Goal: Task Accomplishment & Management: Complete application form

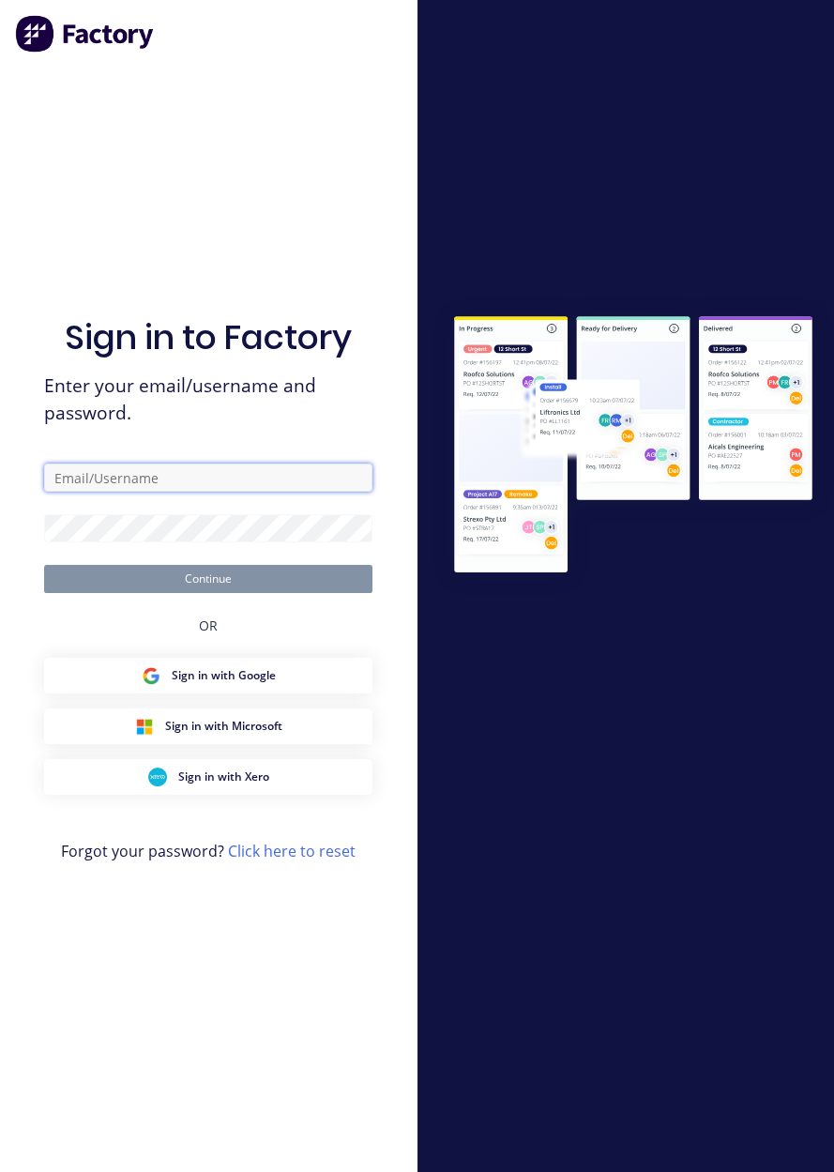
click at [251, 492] on input "text" at bounding box center [208, 477] width 328 height 28
click at [263, 492] on input "text" at bounding box center [208, 477] width 328 height 28
type input "brettdean2023@gmail.com"
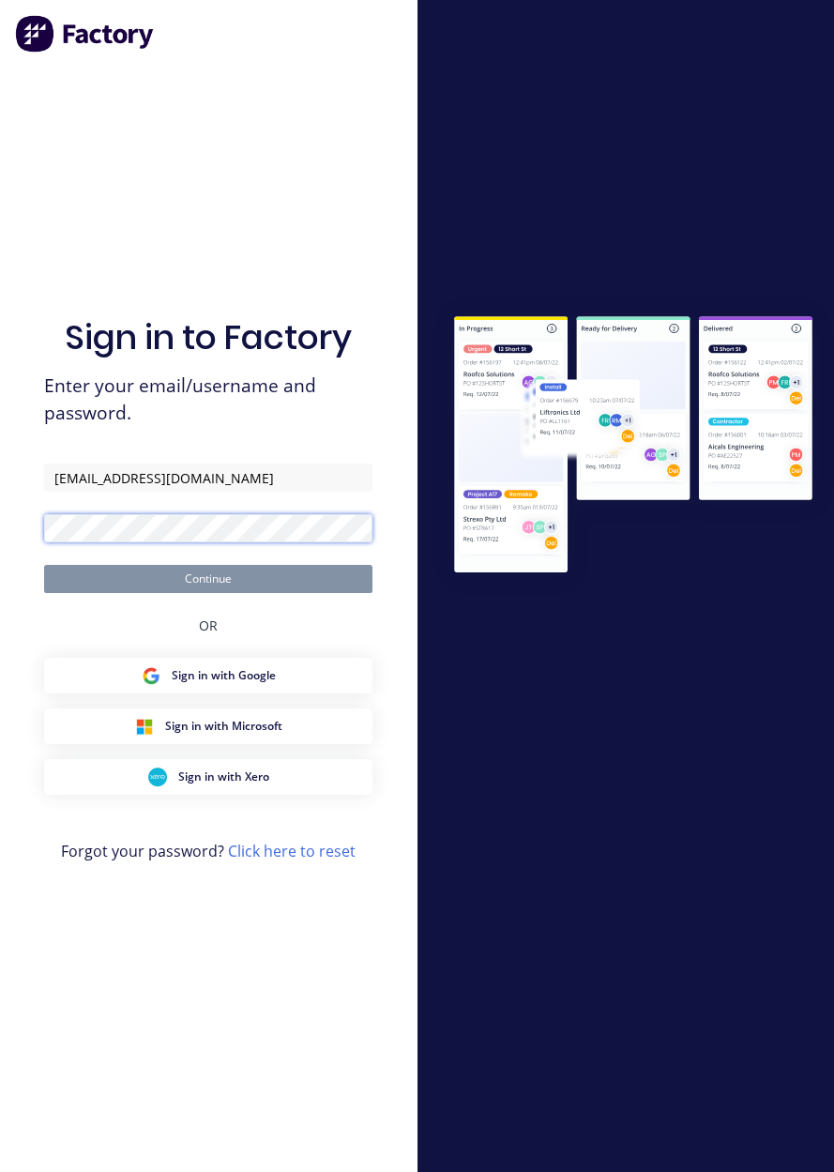
click at [44, 565] on button "Continue" at bounding box center [208, 579] width 328 height 28
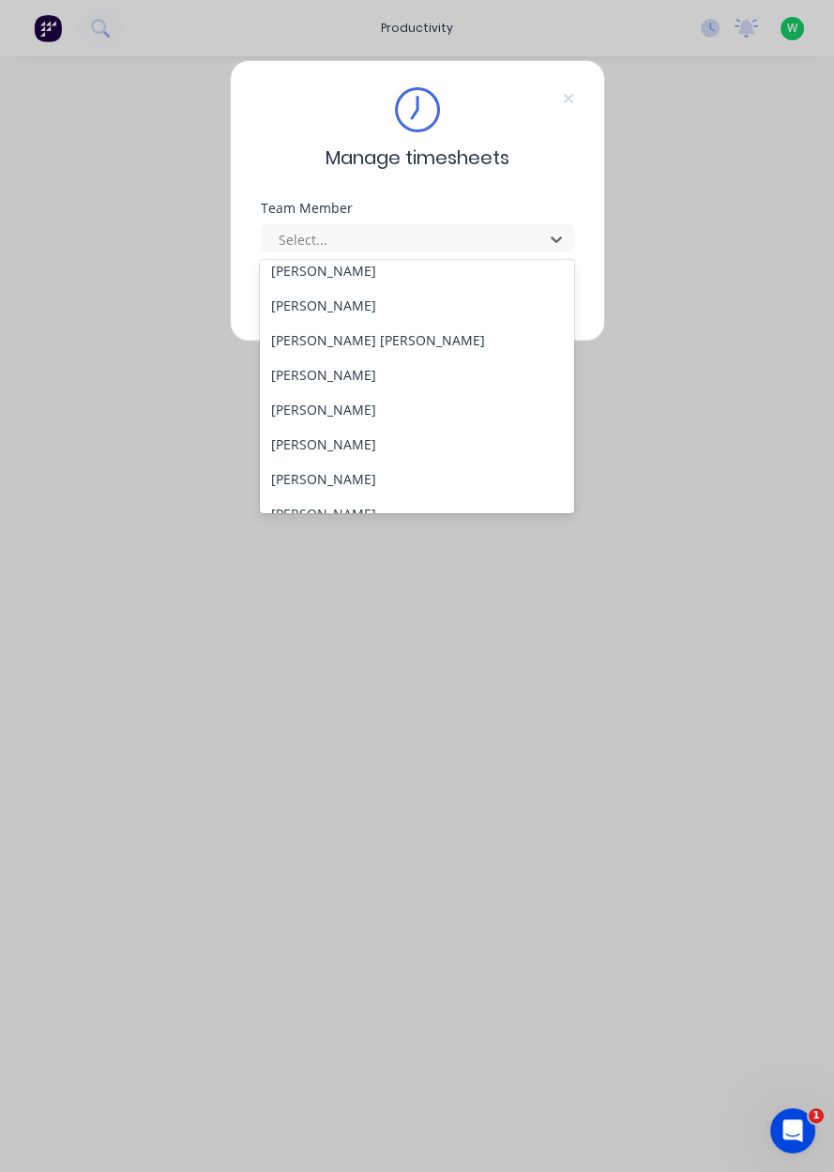
scroll to position [291, 0]
click at [351, 413] on div "[PERSON_NAME]" at bounding box center [417, 406] width 314 height 35
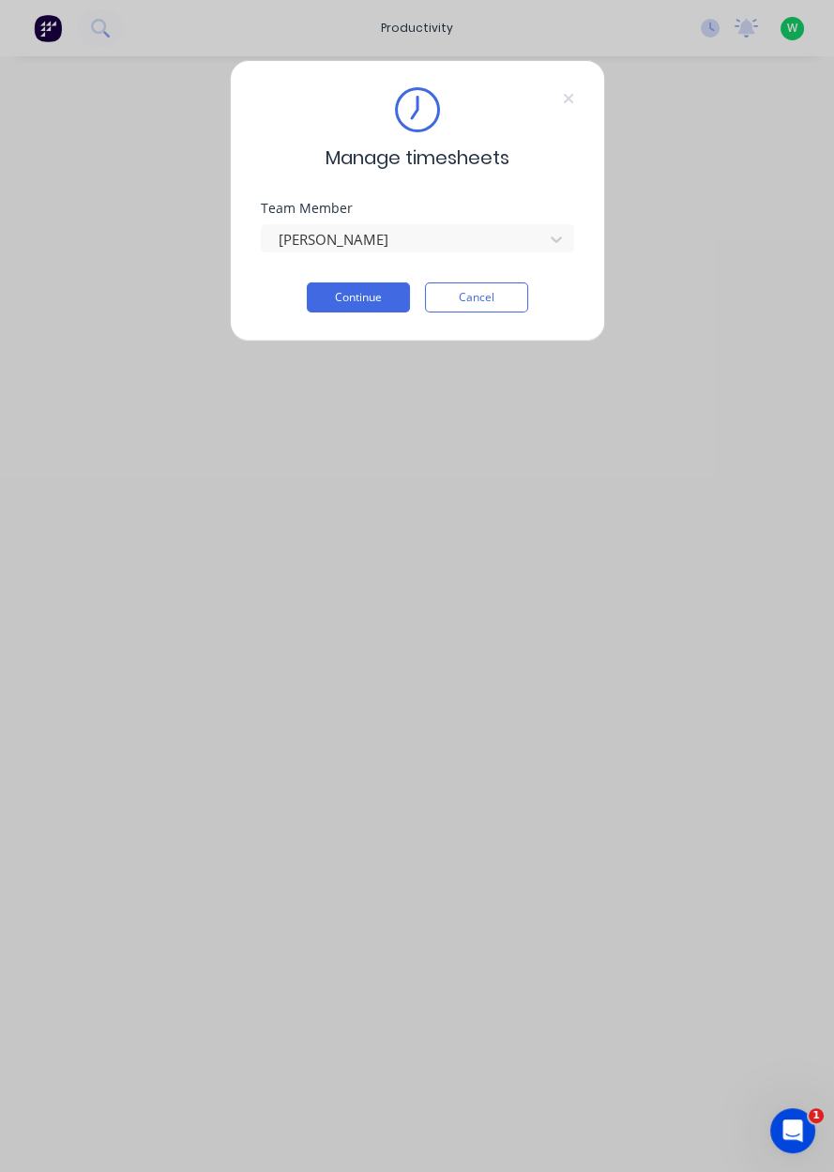
click at [369, 302] on button "Continue" at bounding box center [358, 297] width 103 height 30
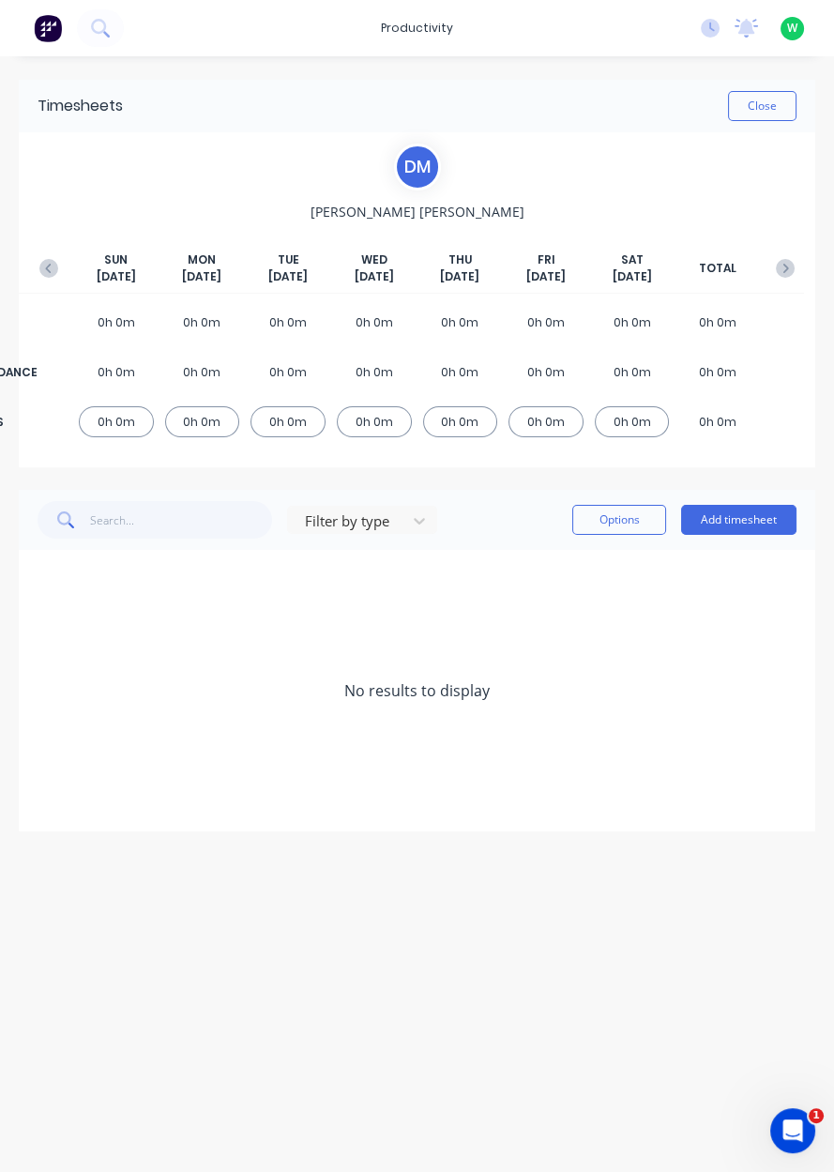
click at [748, 521] on button "Add timesheet" at bounding box center [738, 520] width 115 height 30
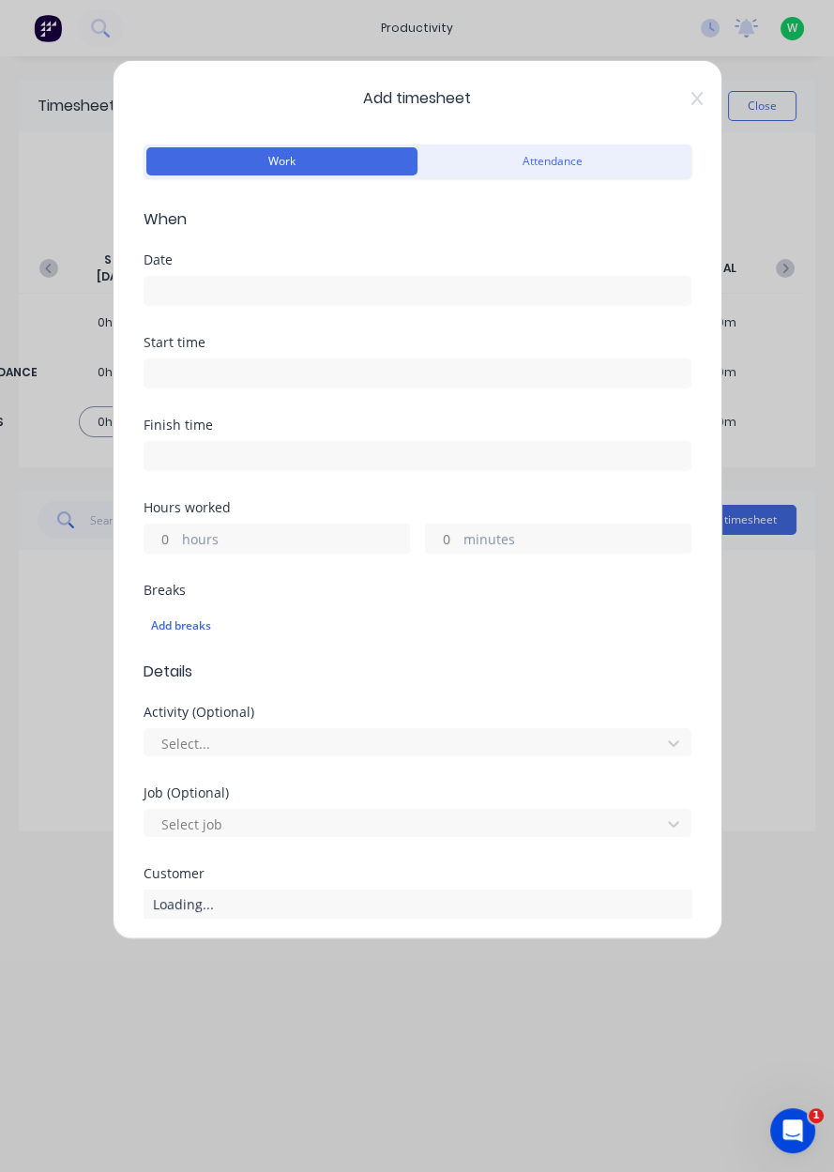
click at [267, 292] on input at bounding box center [417, 291] width 546 height 28
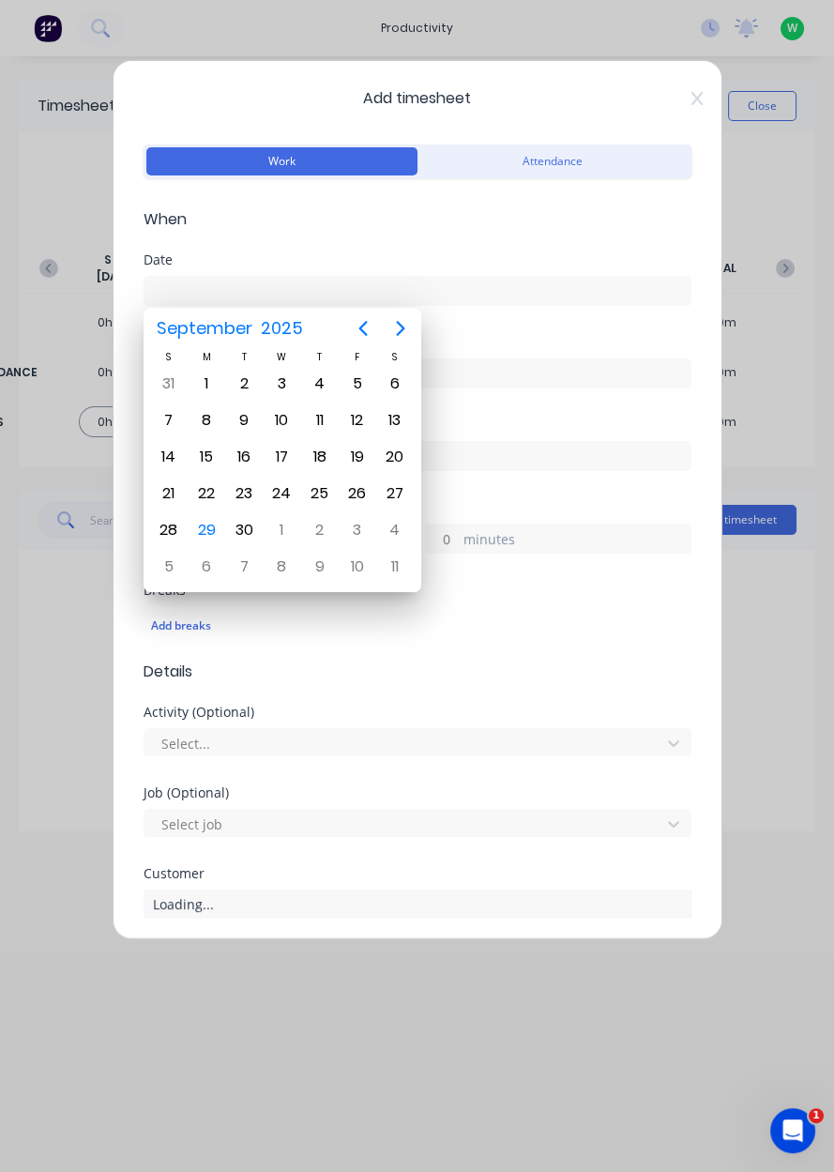
click at [220, 529] on div "29" at bounding box center [207, 530] width 38 height 36
type input "[DATE]"
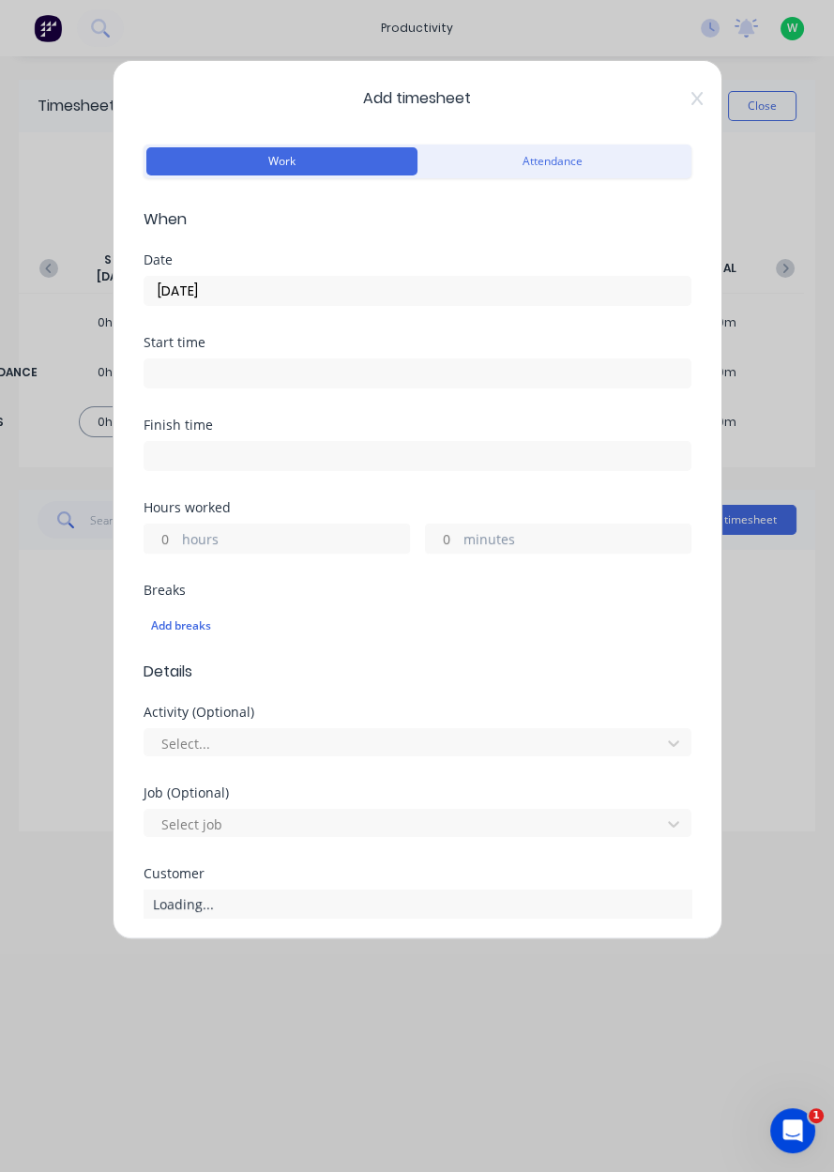
click at [292, 548] on label "hours" at bounding box center [295, 540] width 227 height 23
click at [177, 548] on input "hours" at bounding box center [160, 538] width 33 height 28
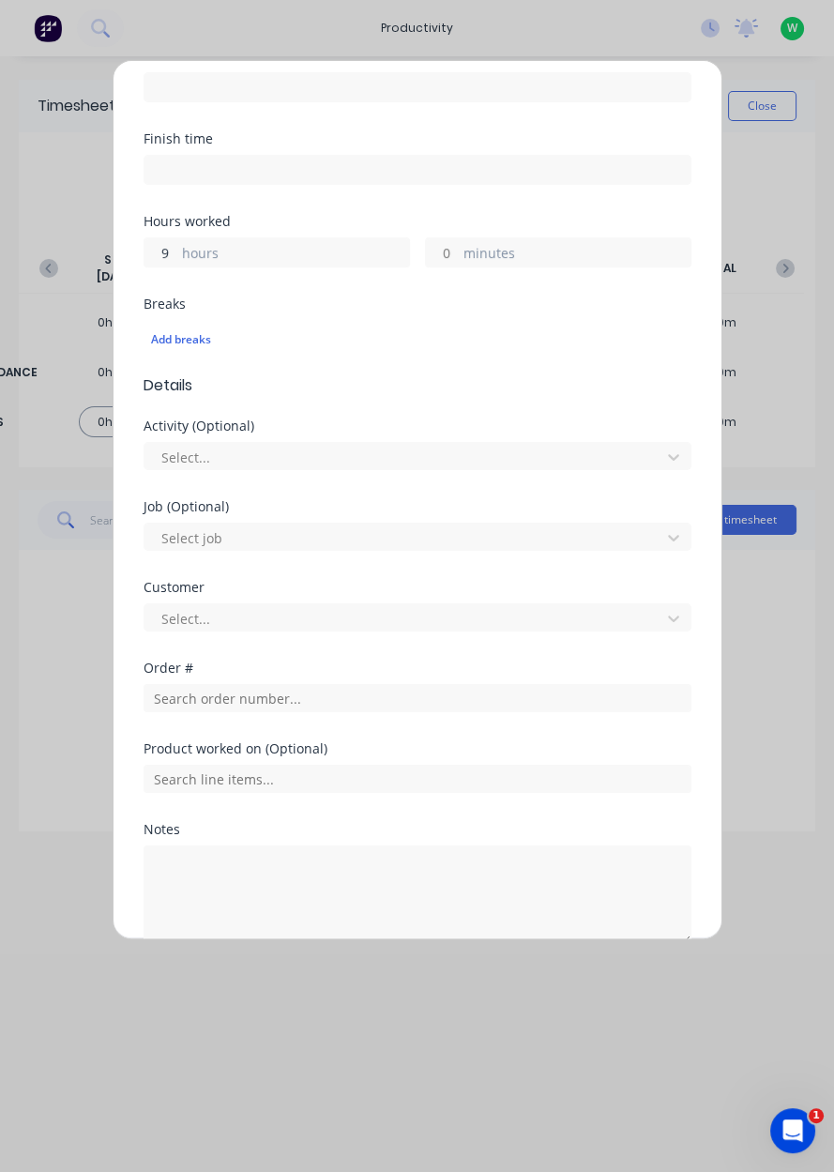
scroll to position [283, 0]
type input "9"
click at [246, 702] on input "text" at bounding box center [418, 701] width 548 height 28
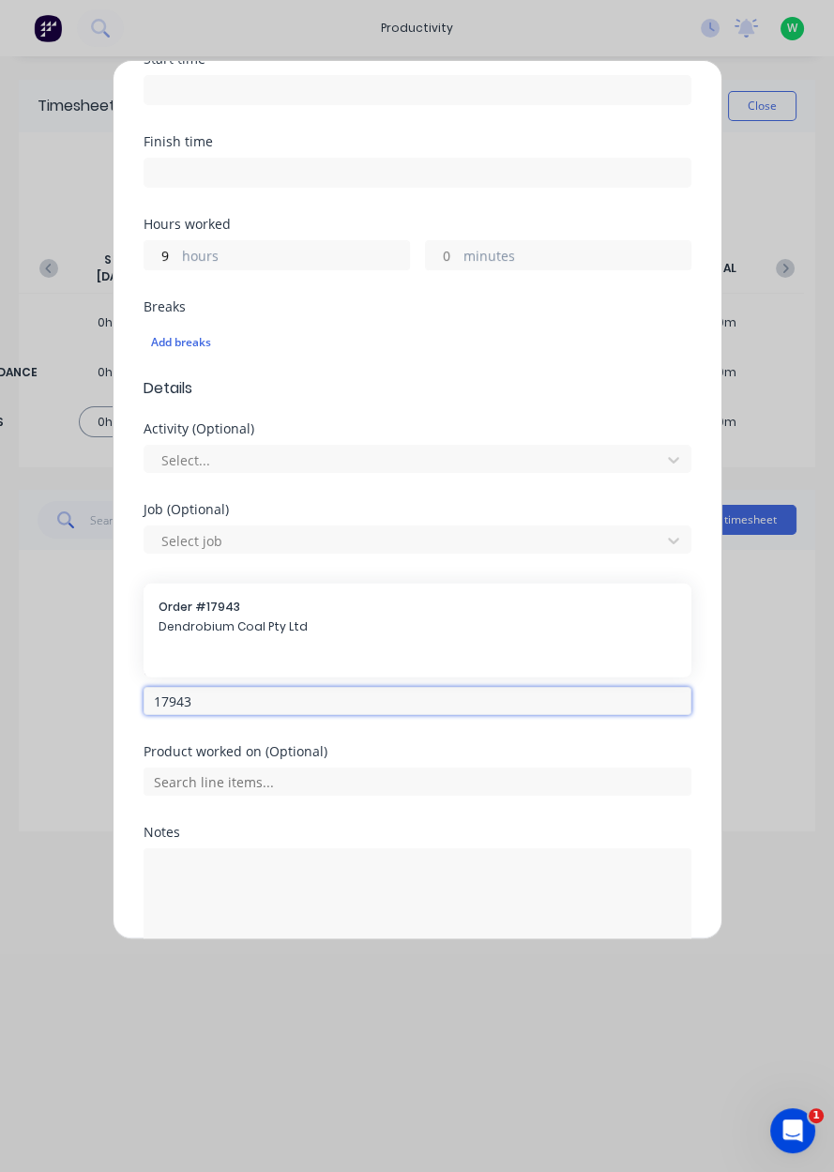
type input "17943"
click at [279, 606] on span "Order # 17943" at bounding box center [418, 607] width 518 height 17
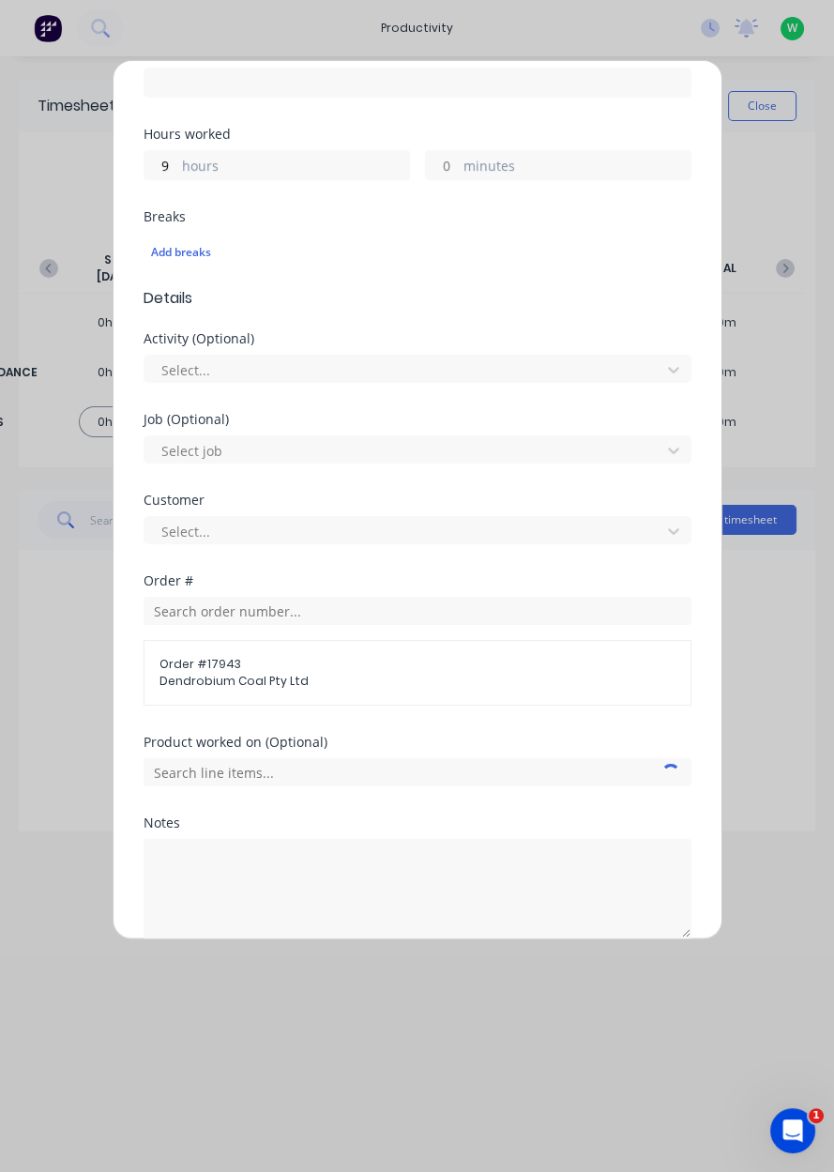
scroll to position [455, 0]
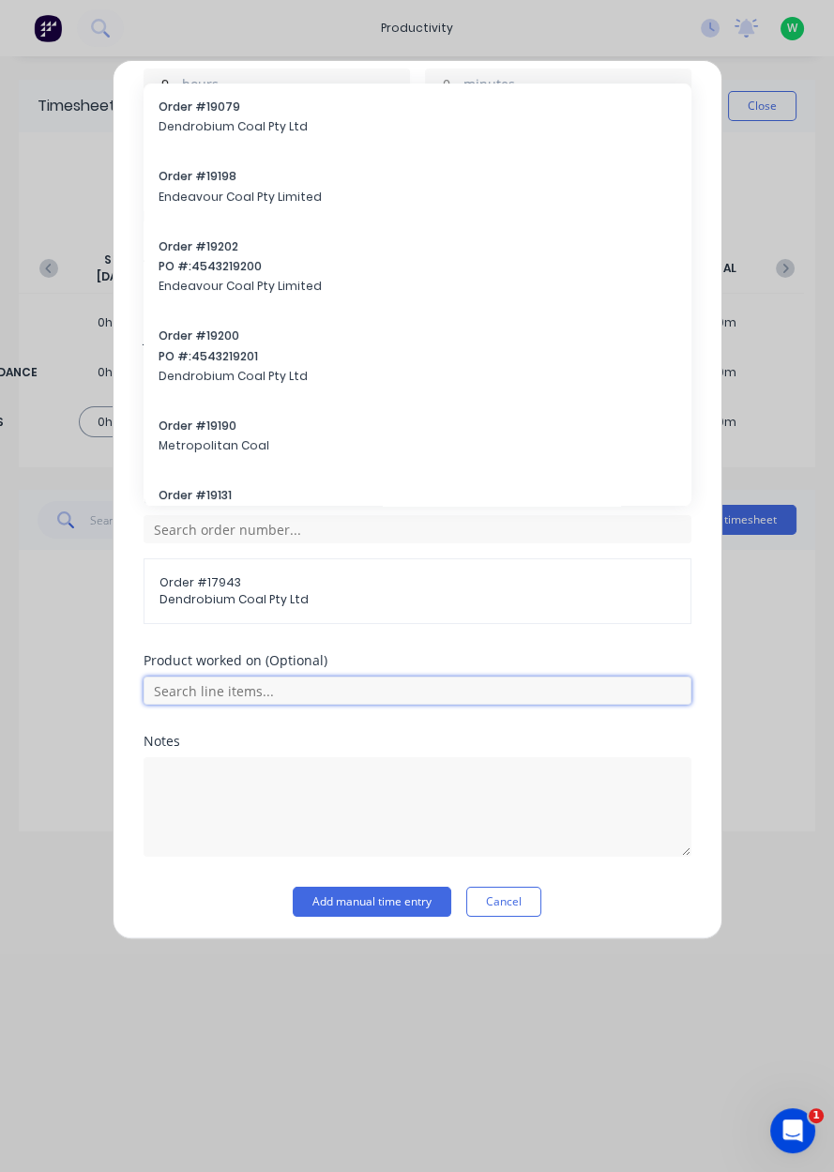
click at [291, 690] on input "text" at bounding box center [418, 690] width 548 height 28
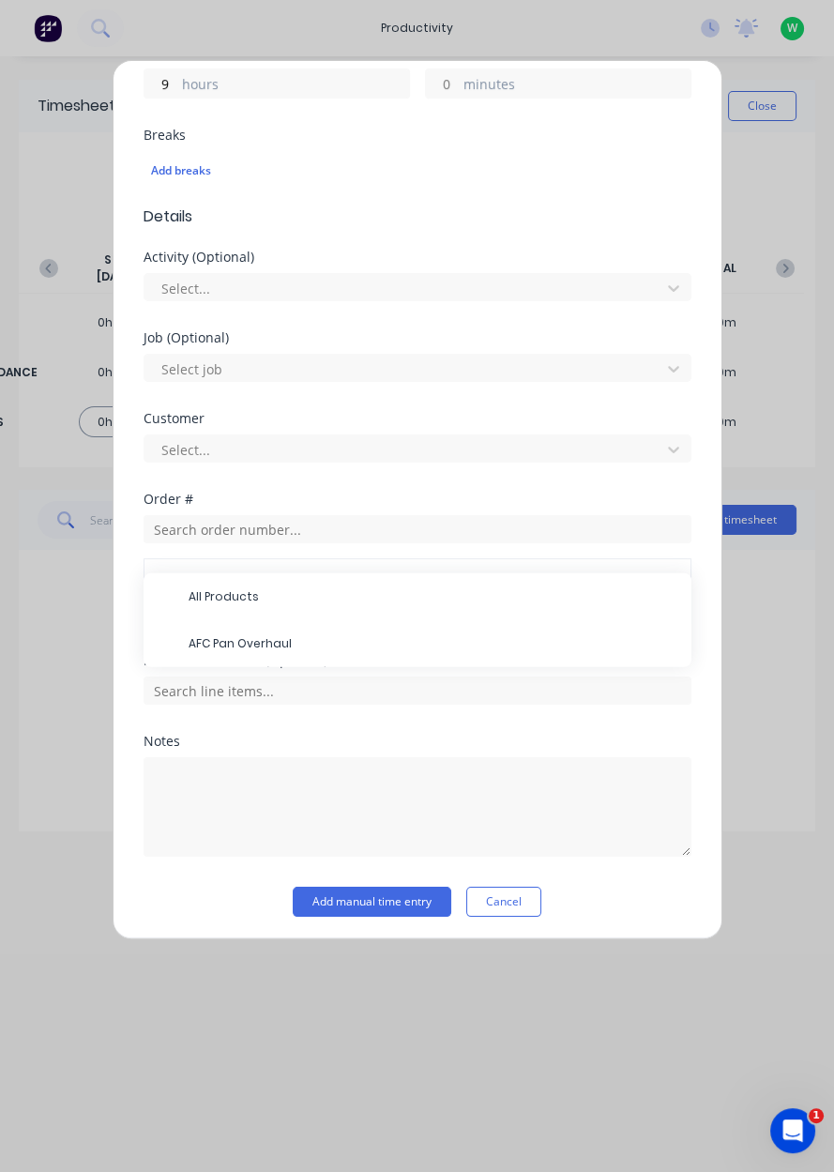
click at [298, 635] on span "AFC Pan Overhaul" at bounding box center [433, 643] width 488 height 17
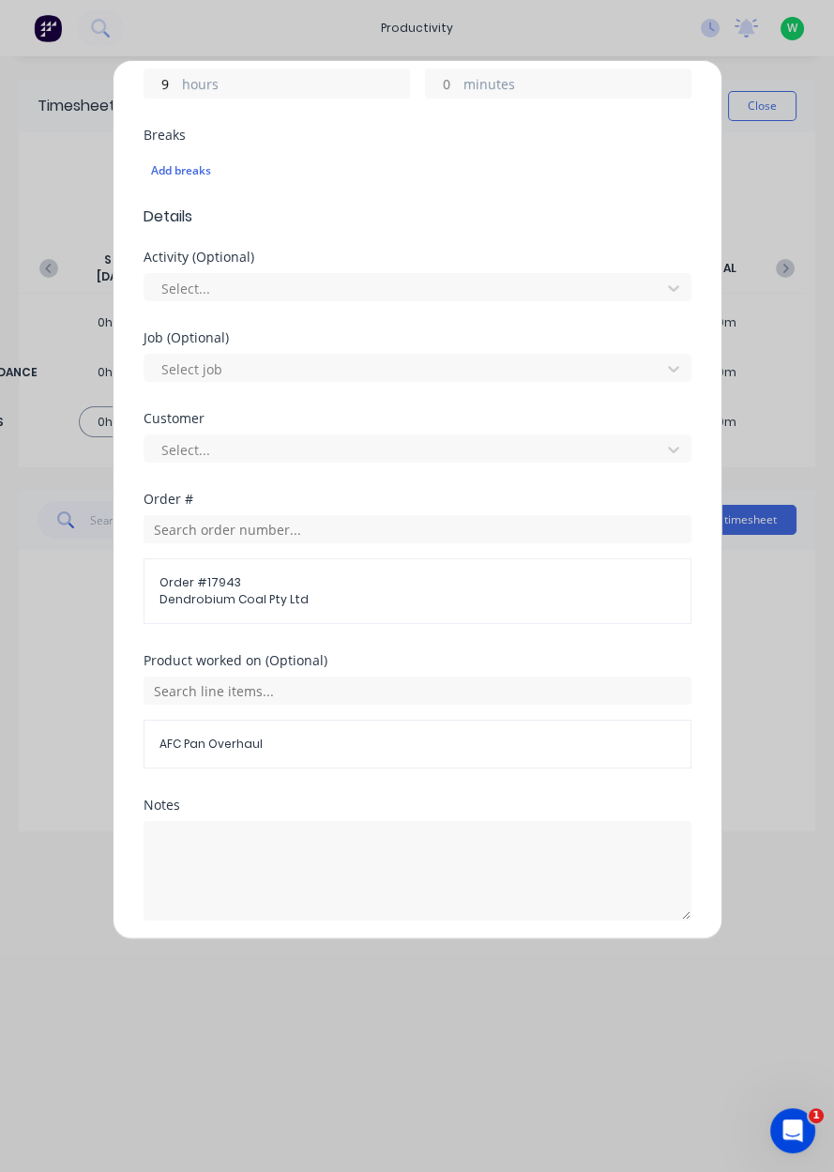
scroll to position [519, 0]
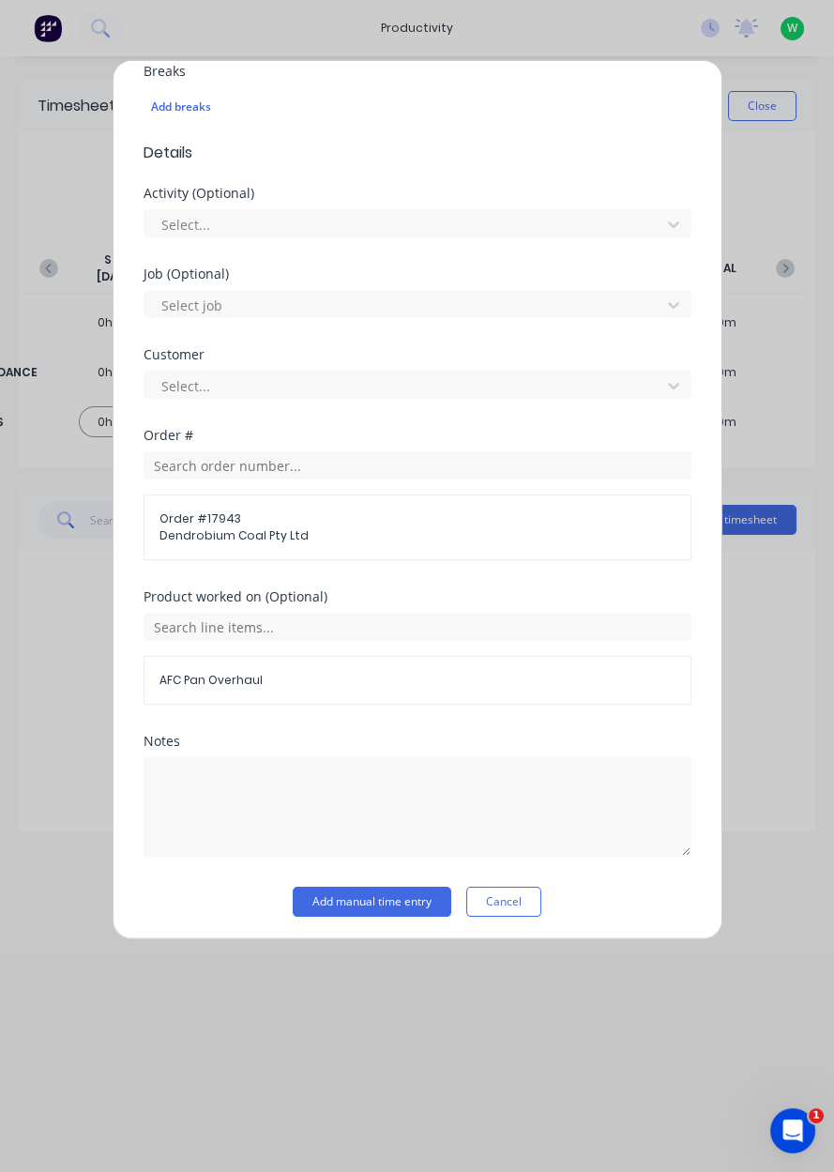
click at [404, 892] on button "Add manual time entry" at bounding box center [372, 902] width 159 height 30
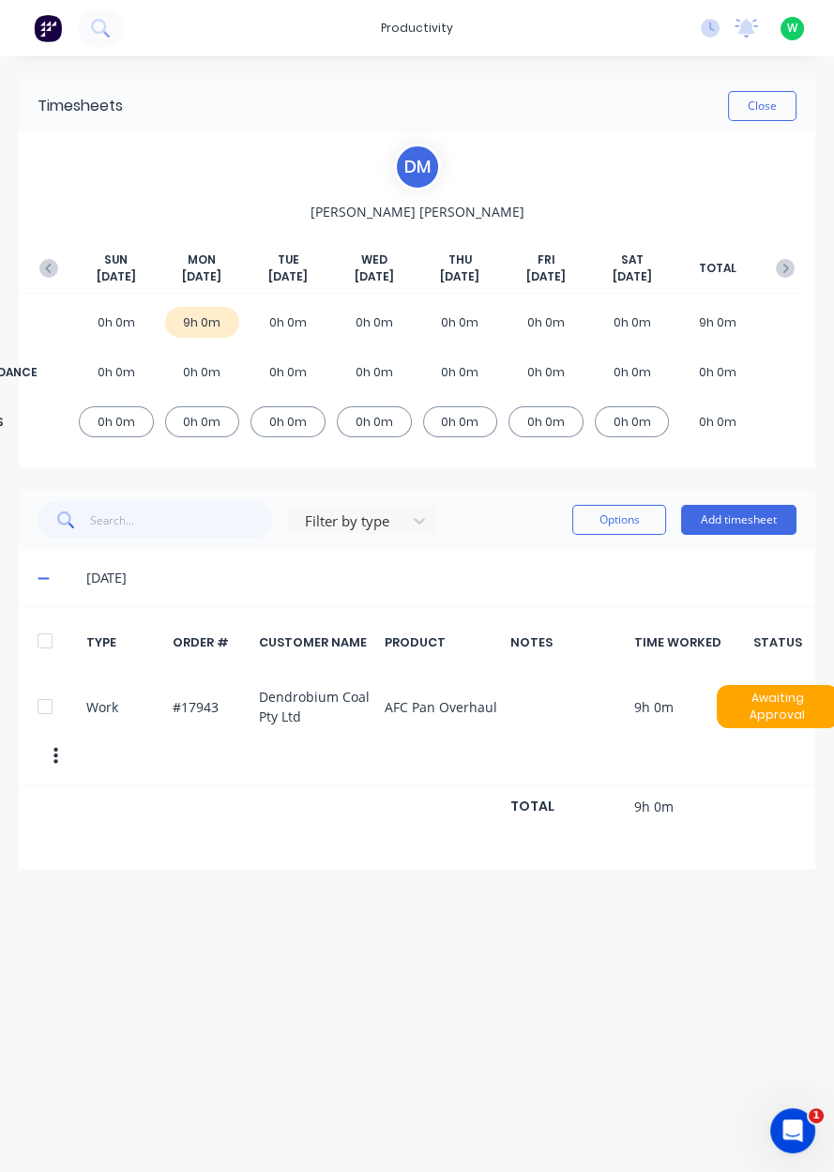
click at [773, 99] on button "Close" at bounding box center [762, 106] width 68 height 30
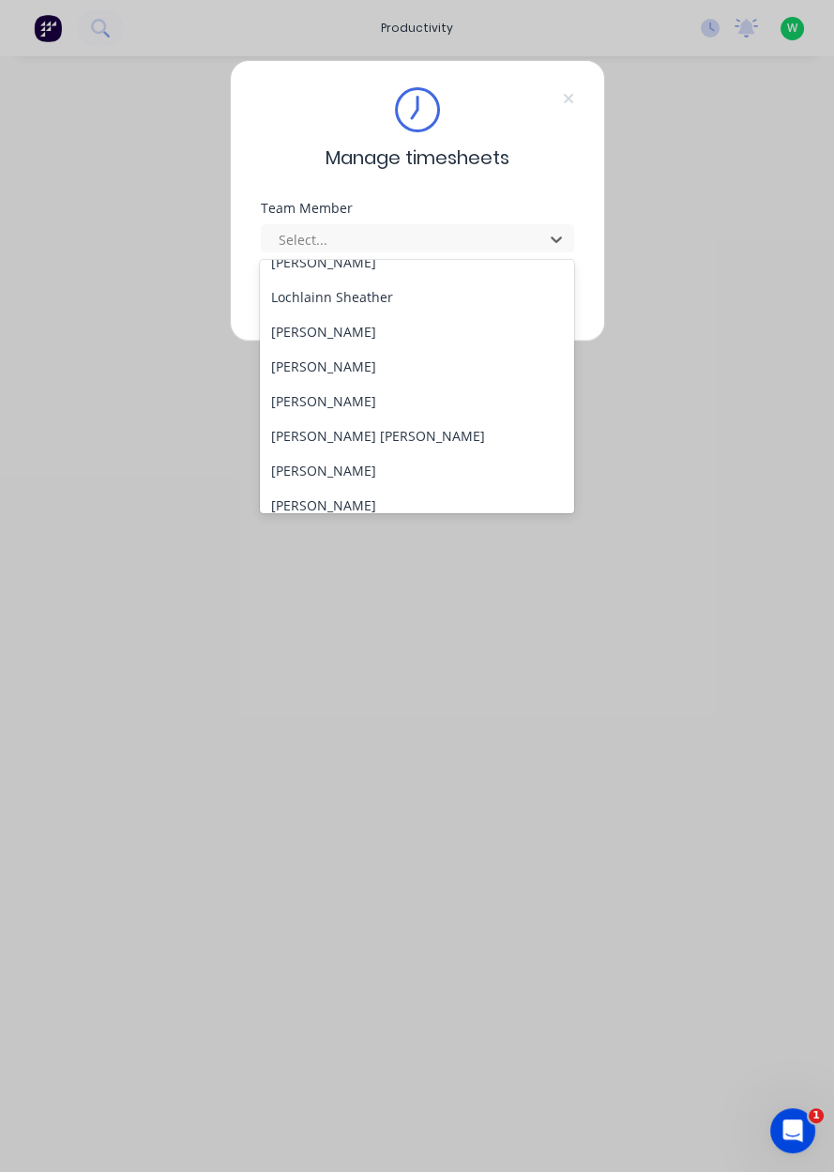
scroll to position [760, 0]
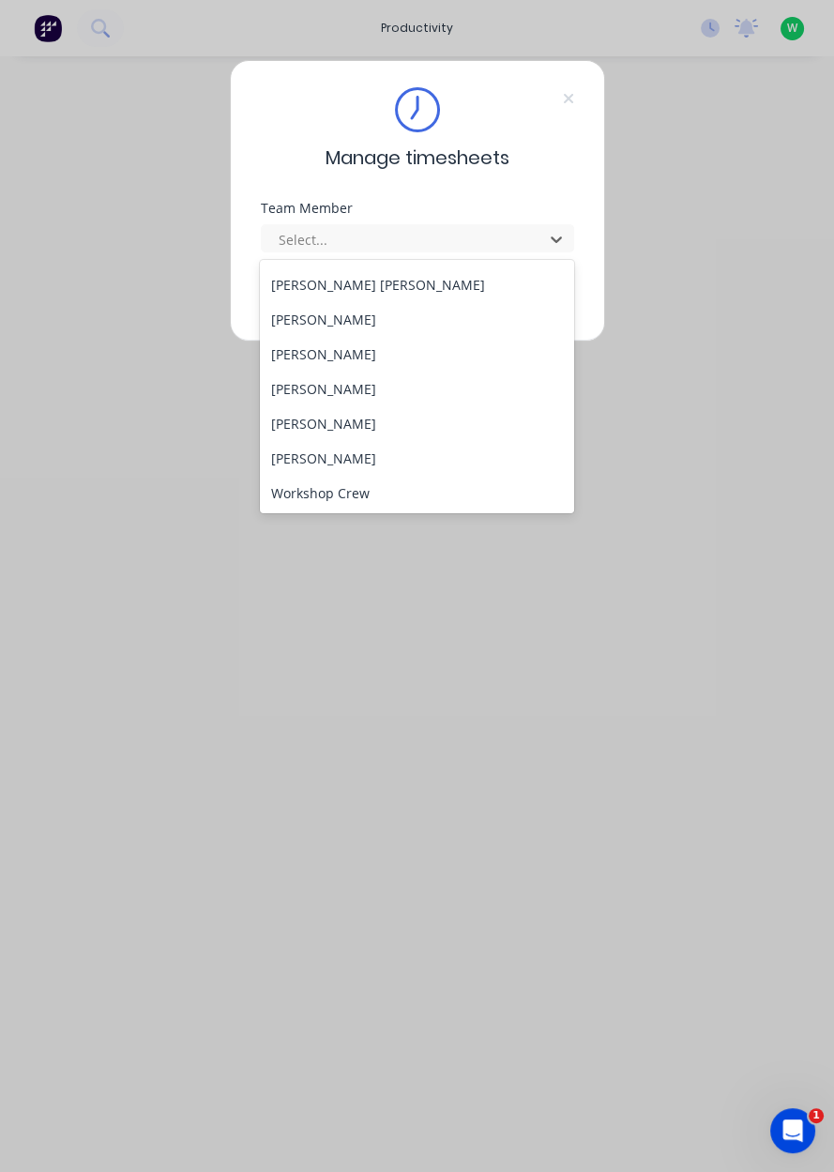
click at [403, 434] on div "[PERSON_NAME]" at bounding box center [417, 423] width 314 height 35
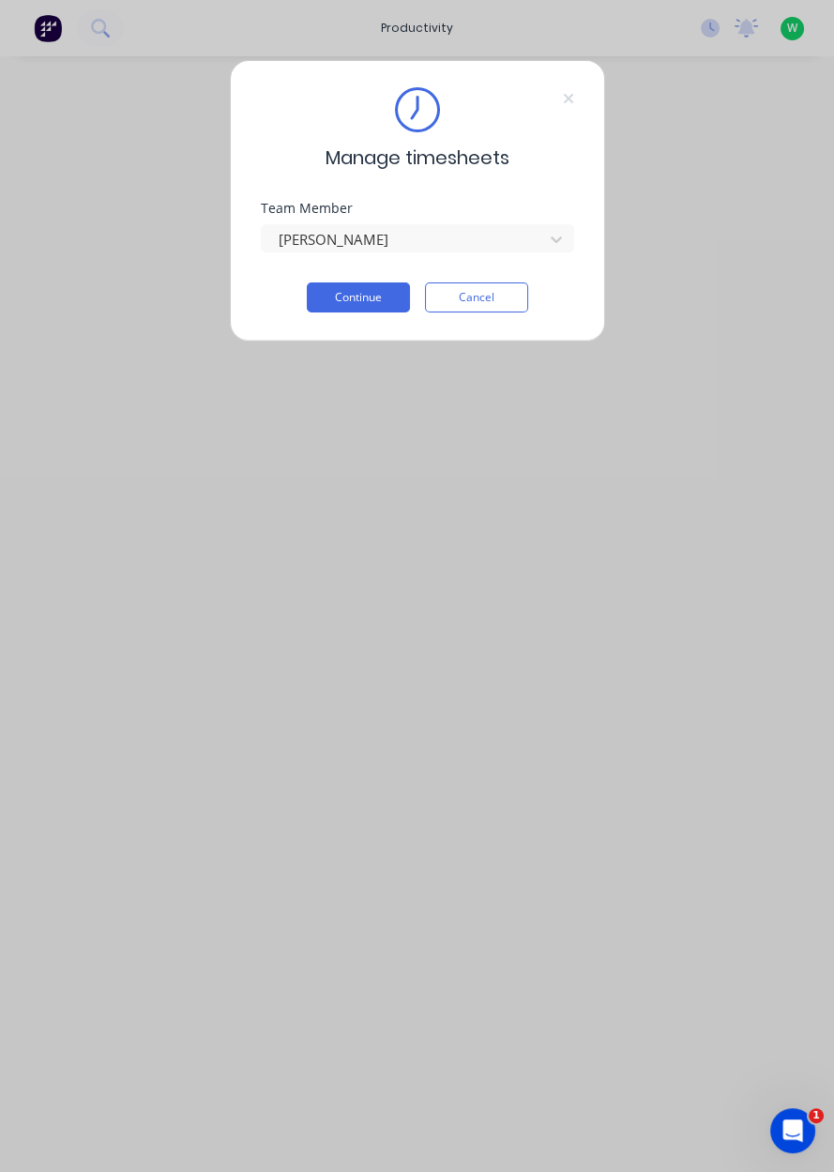
click at [382, 308] on button "Continue" at bounding box center [358, 297] width 103 height 30
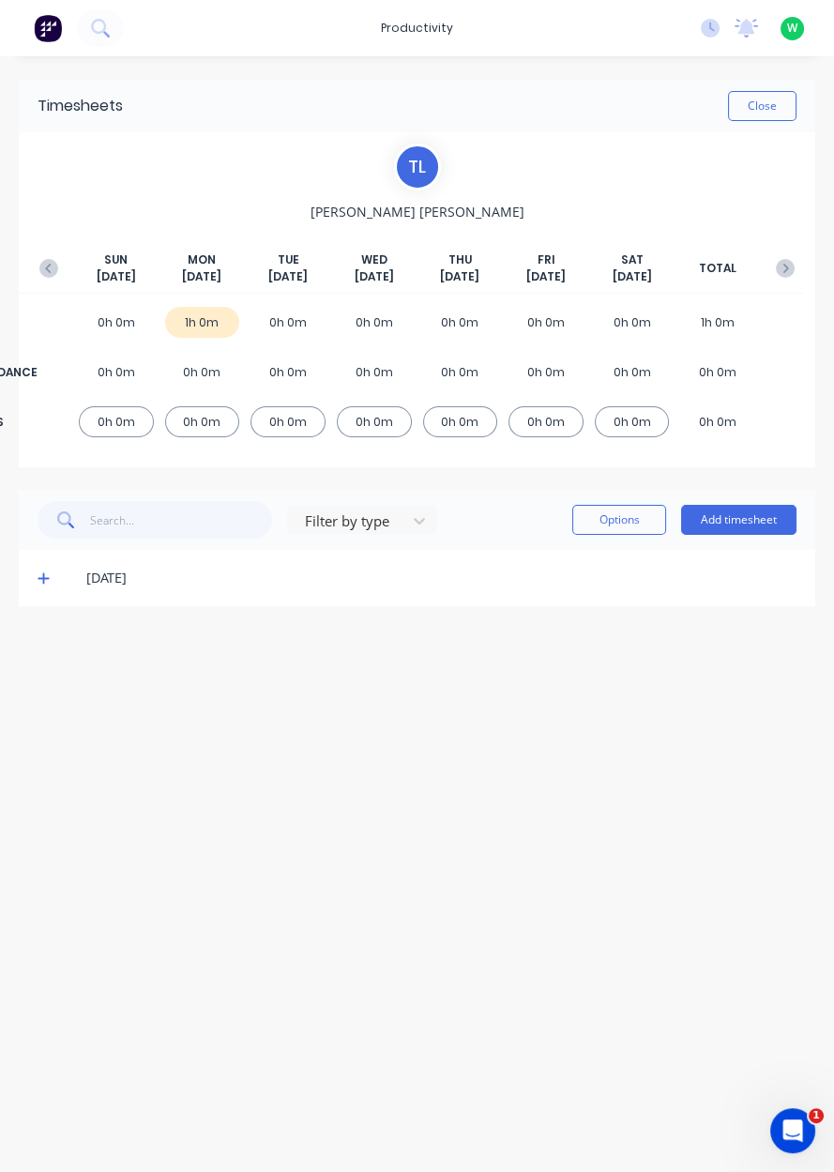
click at [747, 517] on button "Add timesheet" at bounding box center [738, 520] width 115 height 30
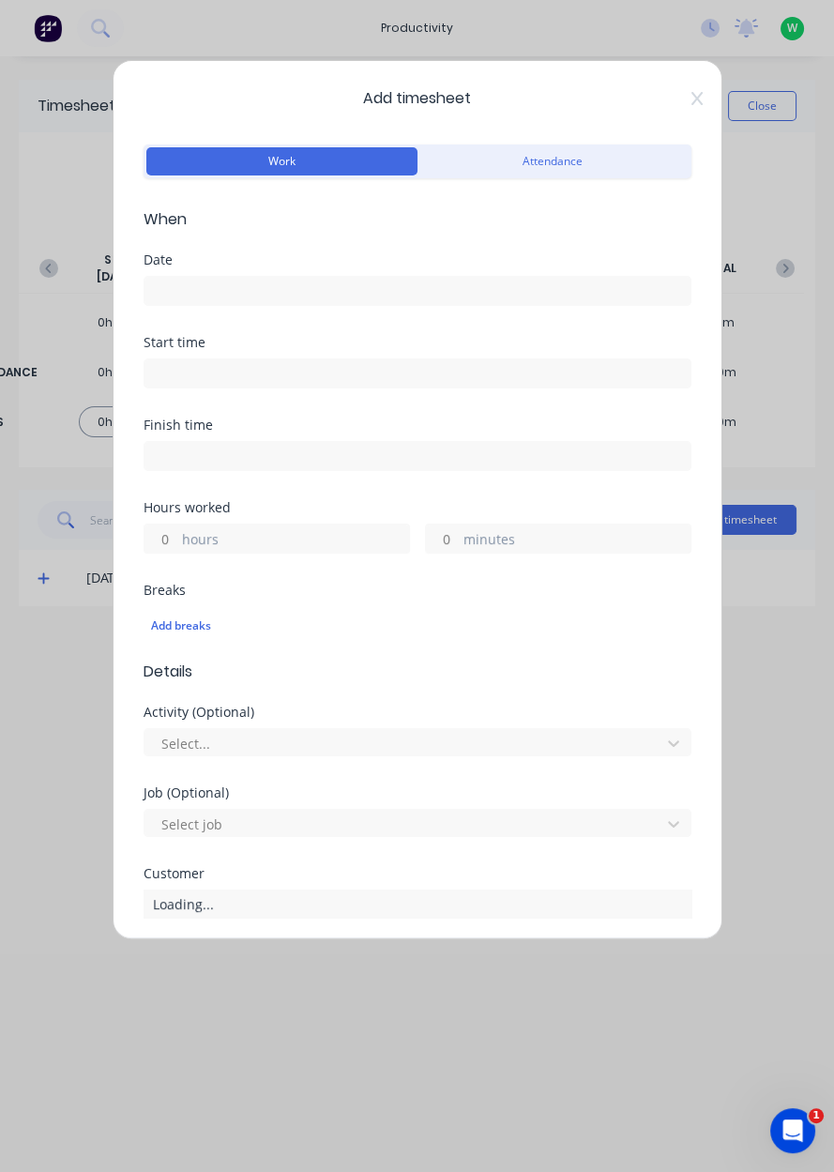
click at [449, 295] on input at bounding box center [417, 291] width 546 height 28
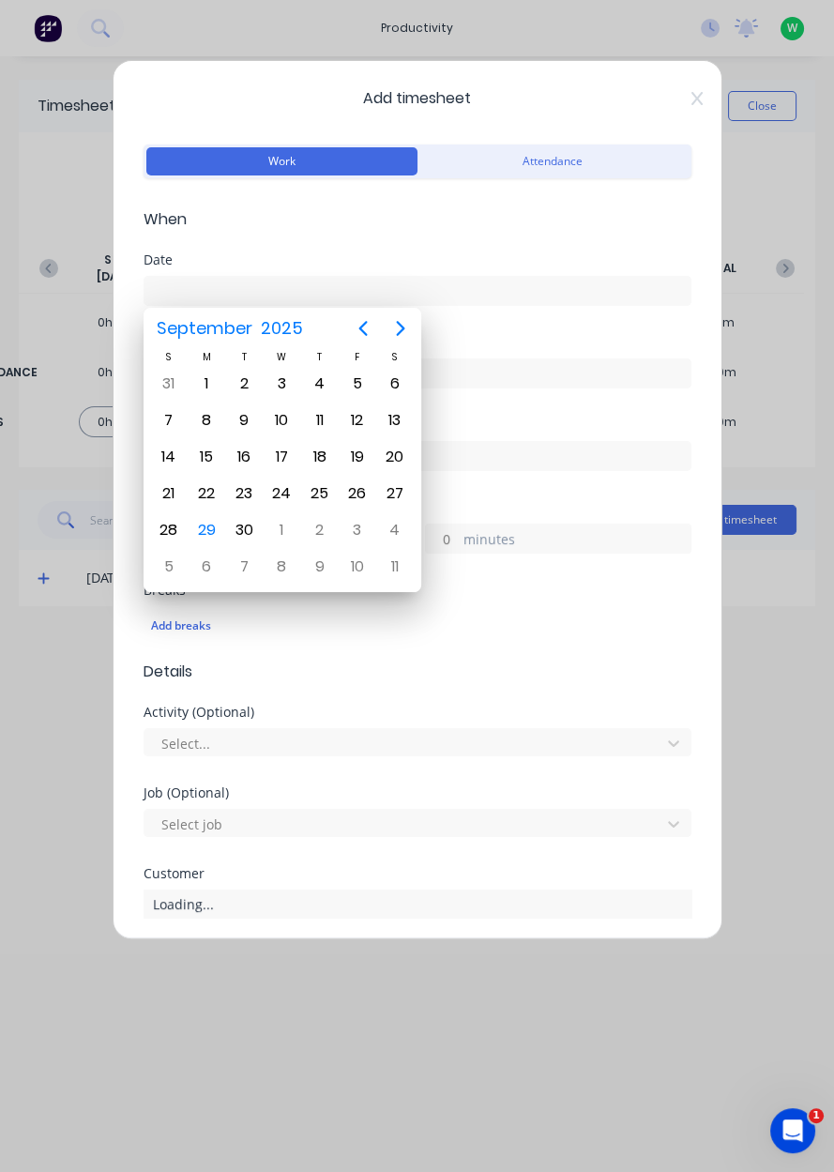
click at [217, 518] on div "29" at bounding box center [206, 530] width 28 height 28
type input "[DATE]"
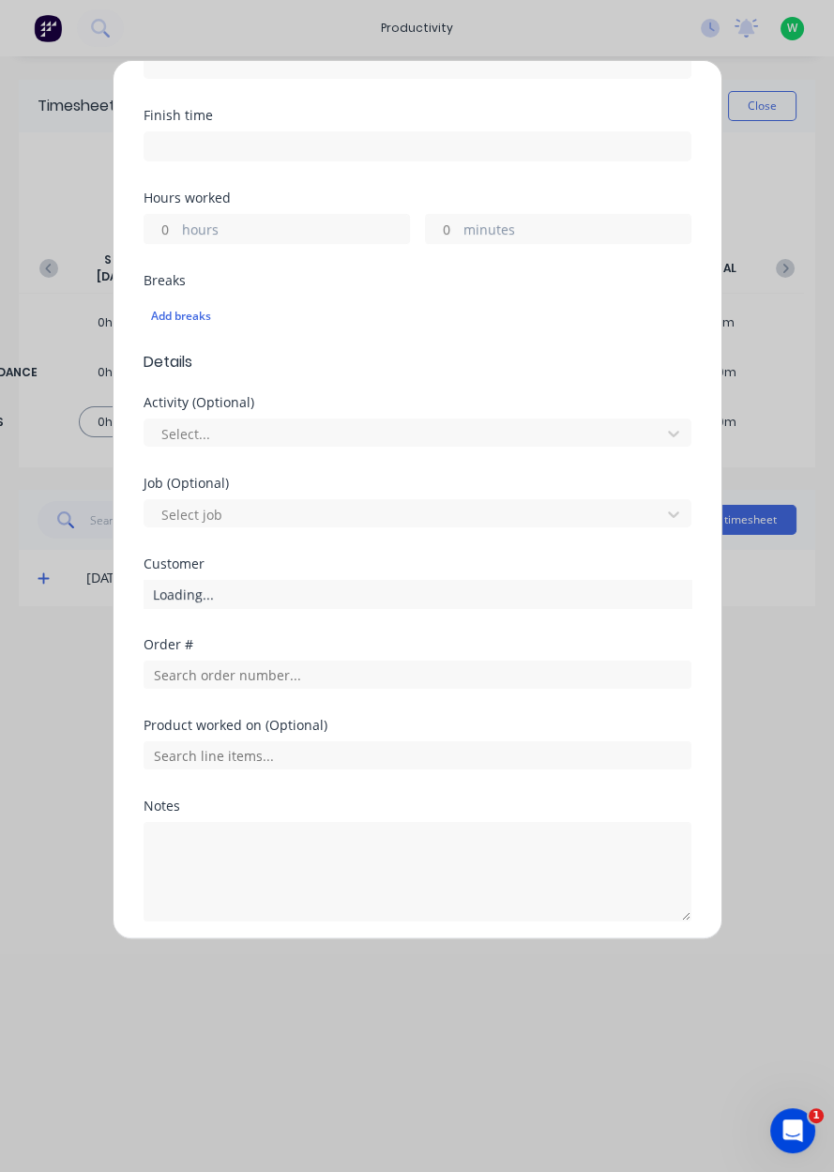
scroll to position [311, 0]
click at [328, 220] on label "hours" at bounding box center [295, 230] width 227 height 23
click at [177, 220] on input "hours" at bounding box center [160, 228] width 33 height 28
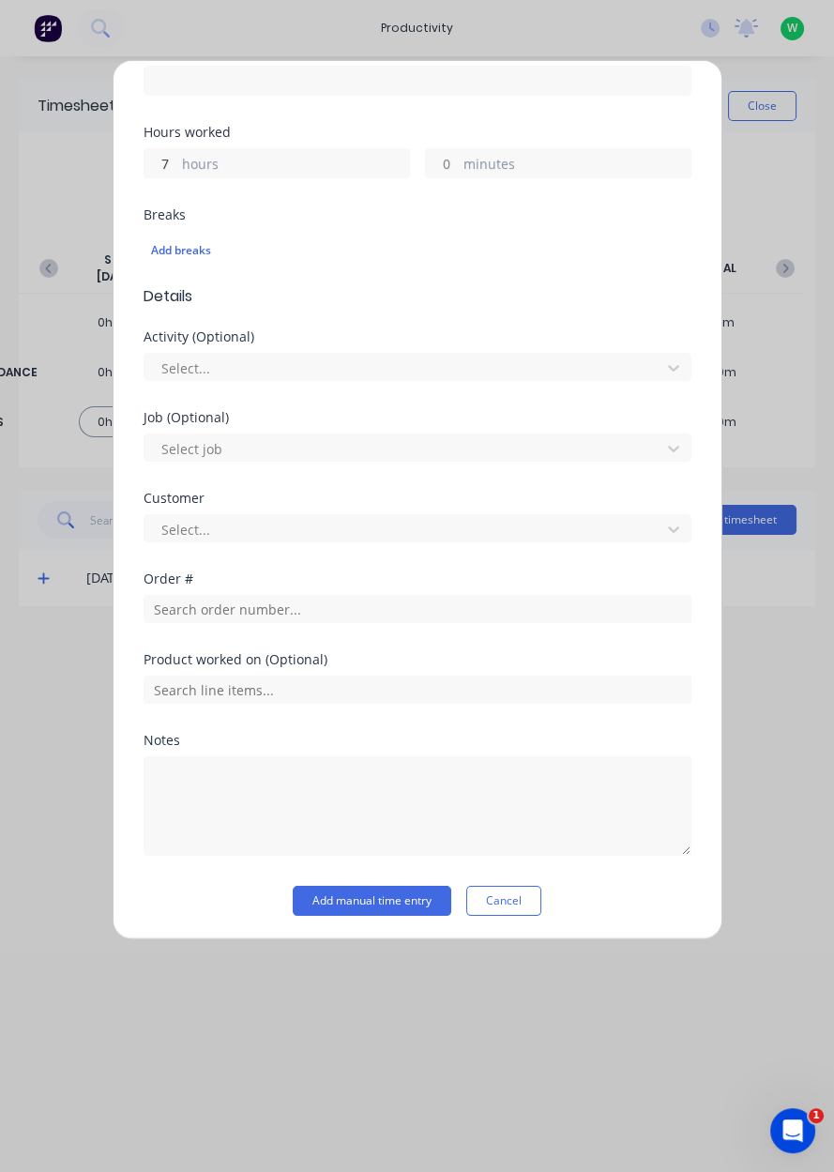
type input "7"
click at [335, 611] on input "text" at bounding box center [418, 609] width 548 height 28
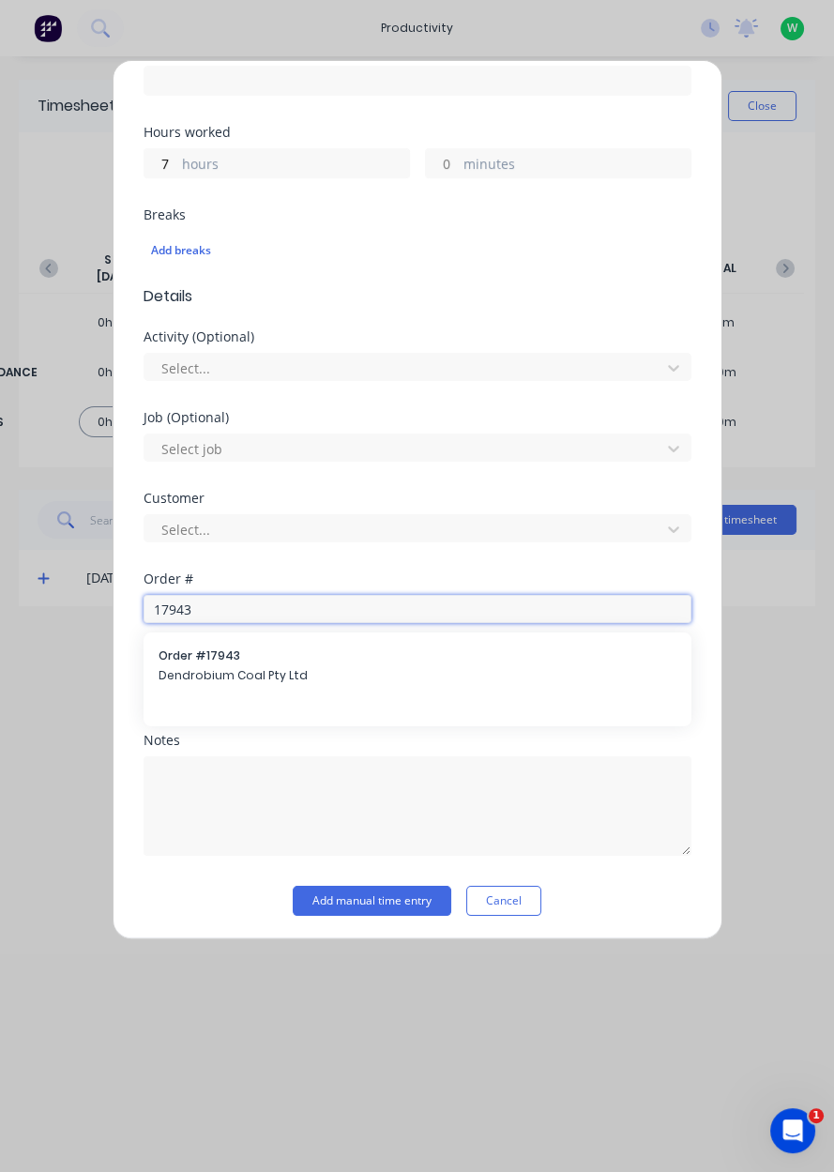
type input "17943"
click at [193, 671] on span "Dendrobium Coal Pty Ltd" at bounding box center [418, 675] width 518 height 17
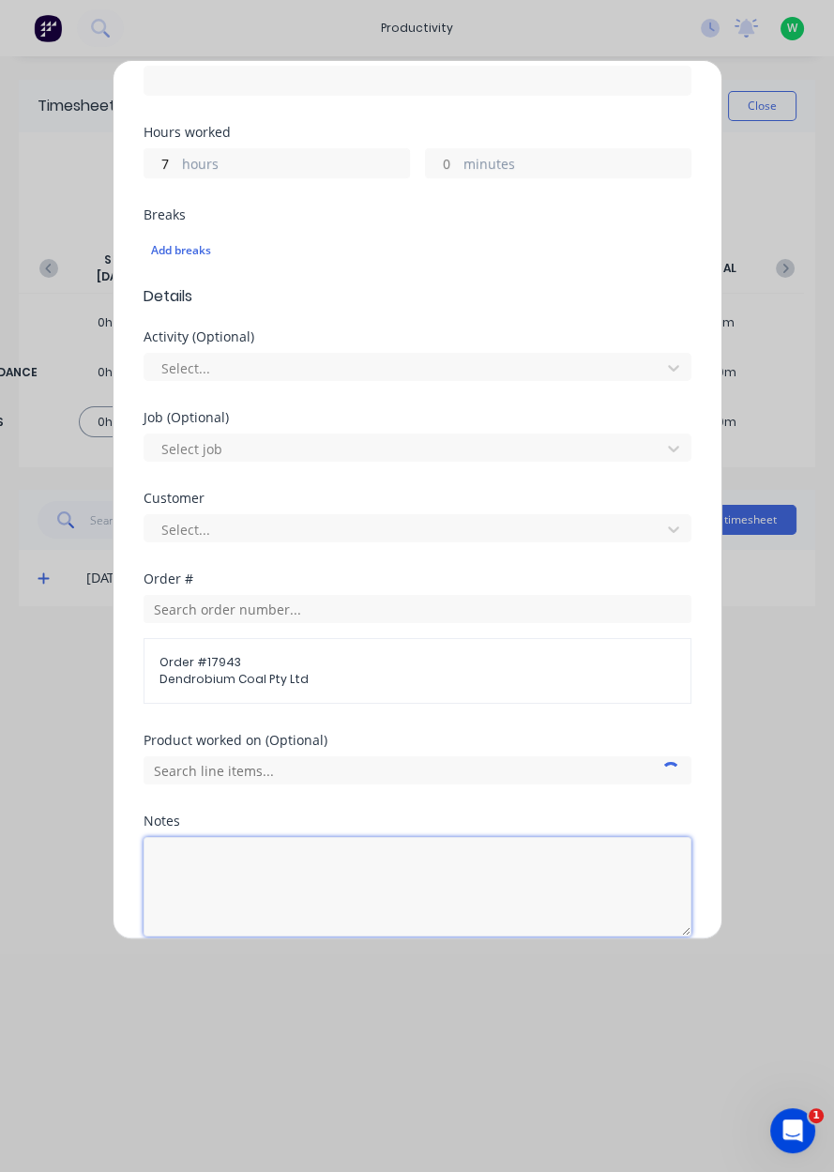
click at [199, 871] on textarea at bounding box center [418, 886] width 548 height 99
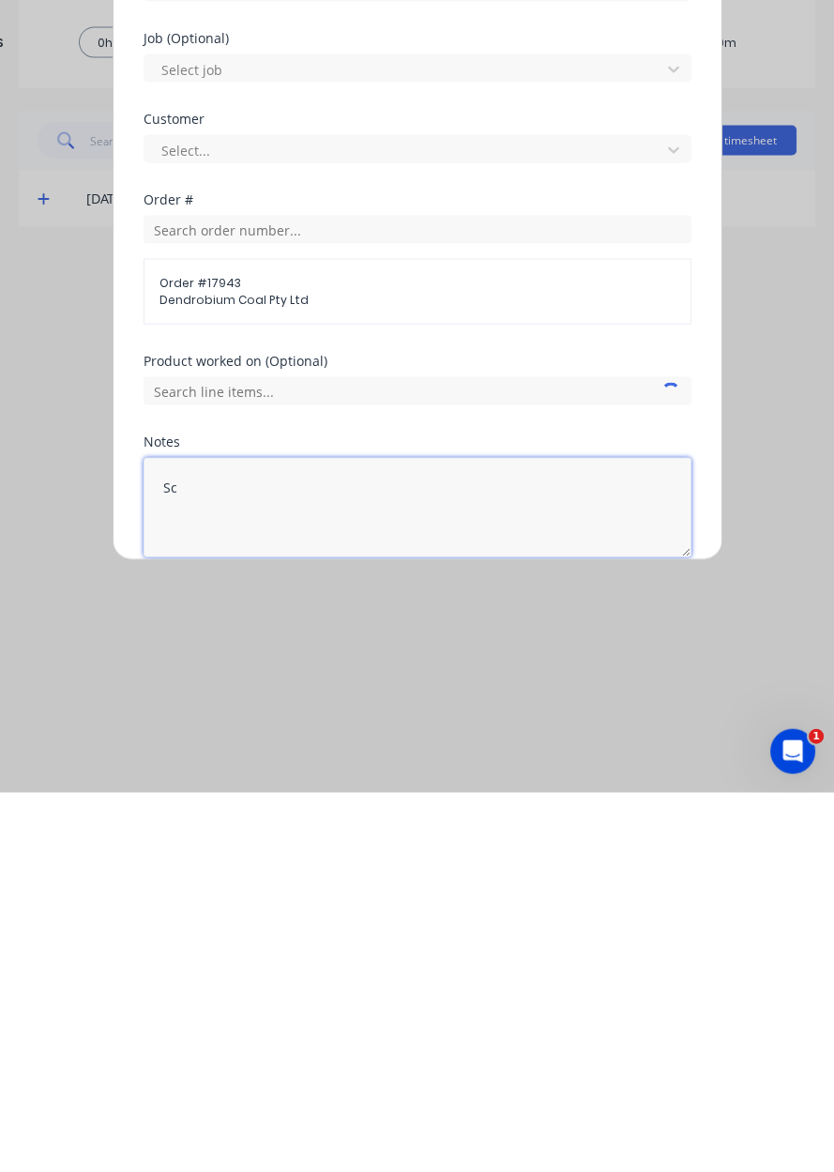
type textarea "S"
type textarea "Cutting back plates"
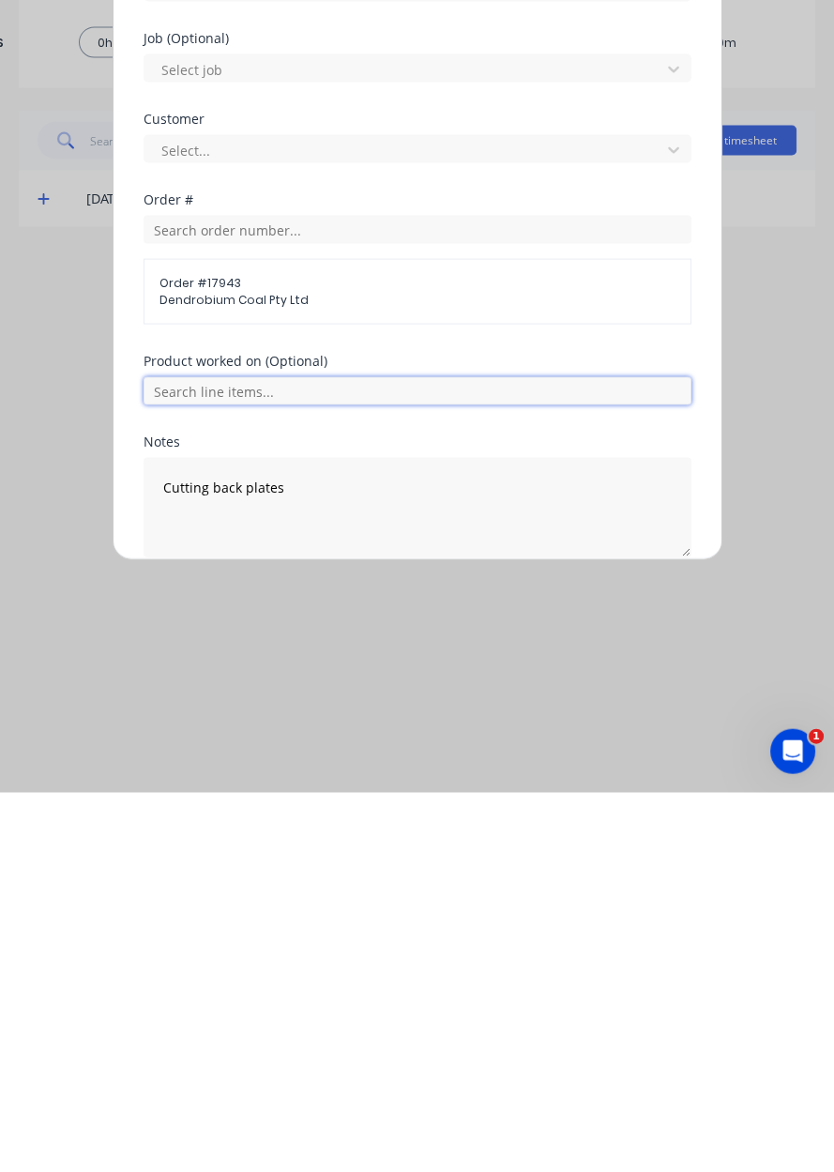
click at [358, 767] on input "text" at bounding box center [418, 770] width 548 height 28
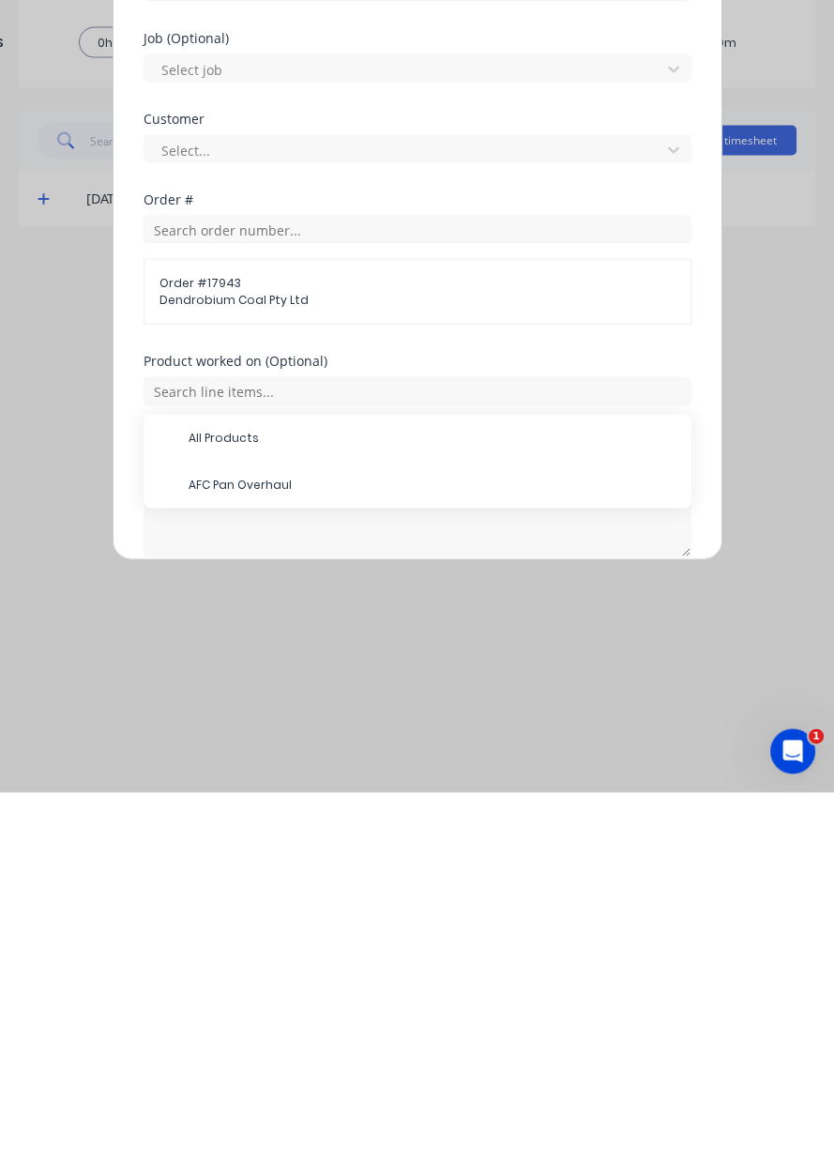
click at [319, 856] on span "AFC Pan Overhaul" at bounding box center [433, 864] width 488 height 17
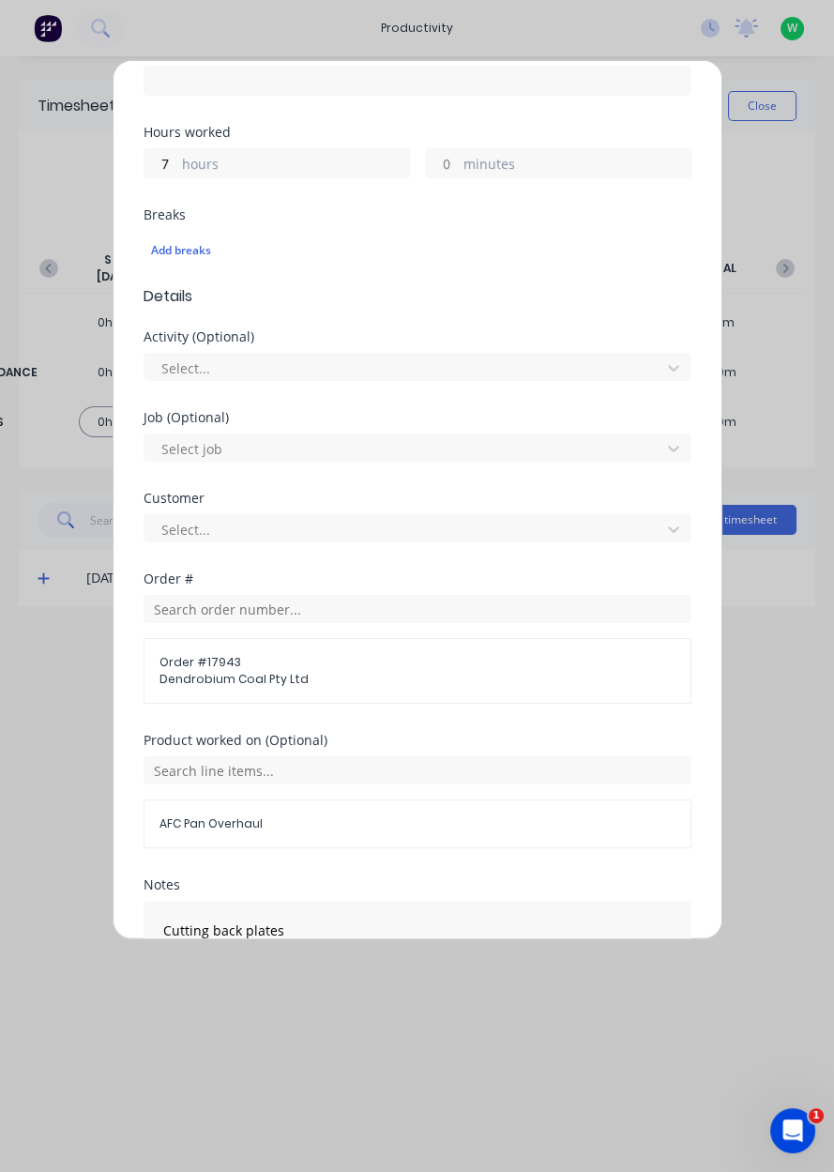
scroll to position [519, 0]
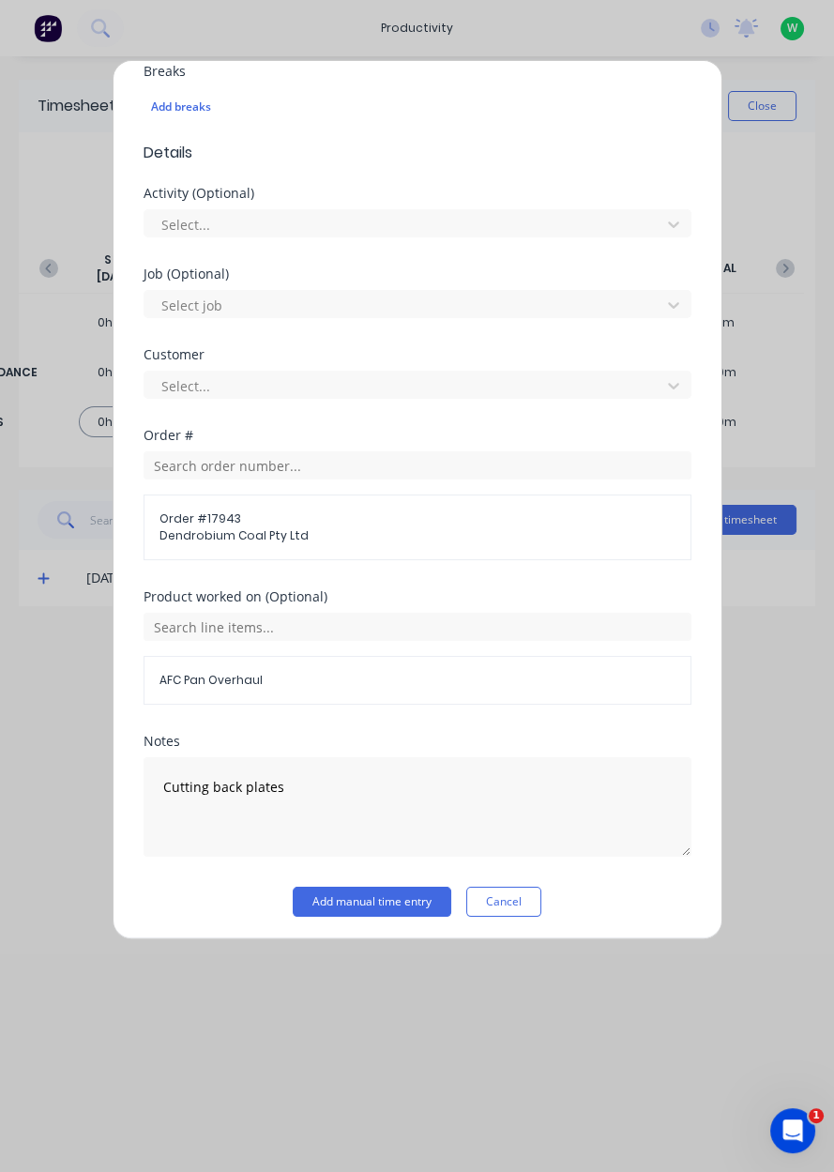
click at [343, 910] on button "Add manual time entry" at bounding box center [372, 902] width 159 height 30
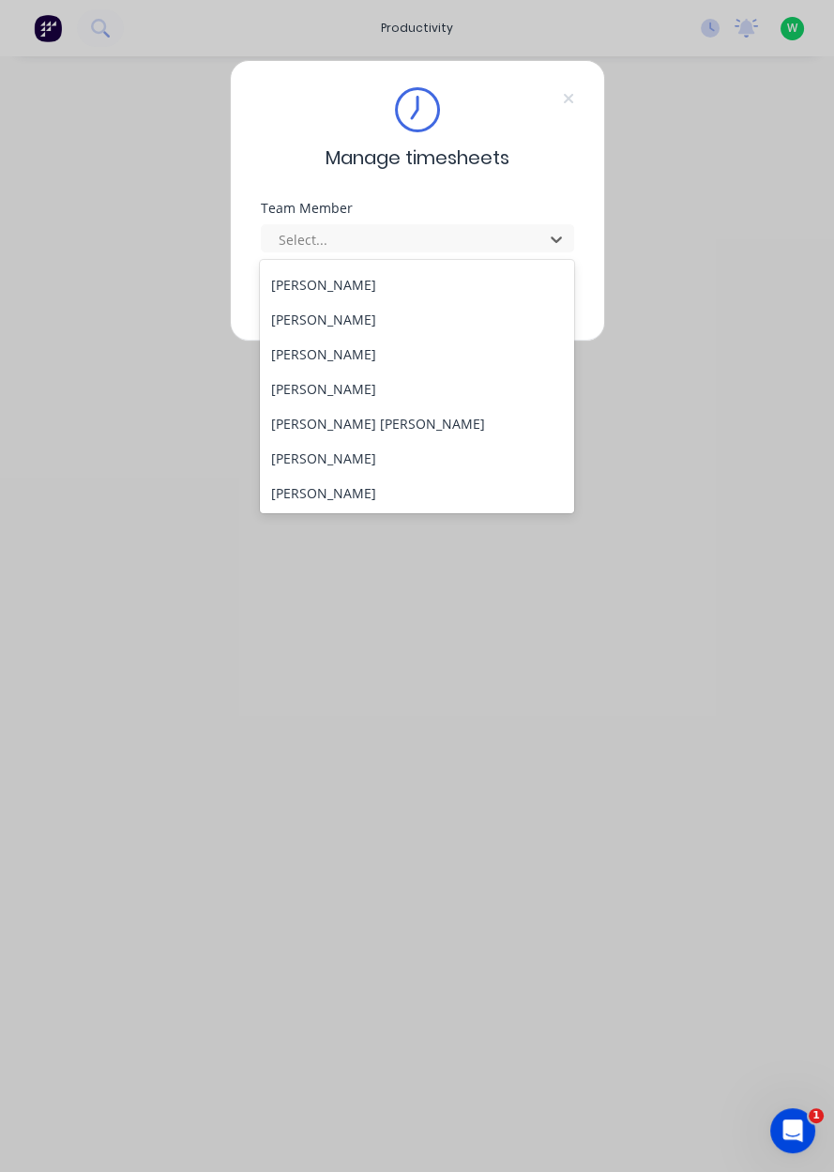
scroll to position [205, 0]
click at [329, 461] on div "[PERSON_NAME]" at bounding box center [417, 457] width 314 height 35
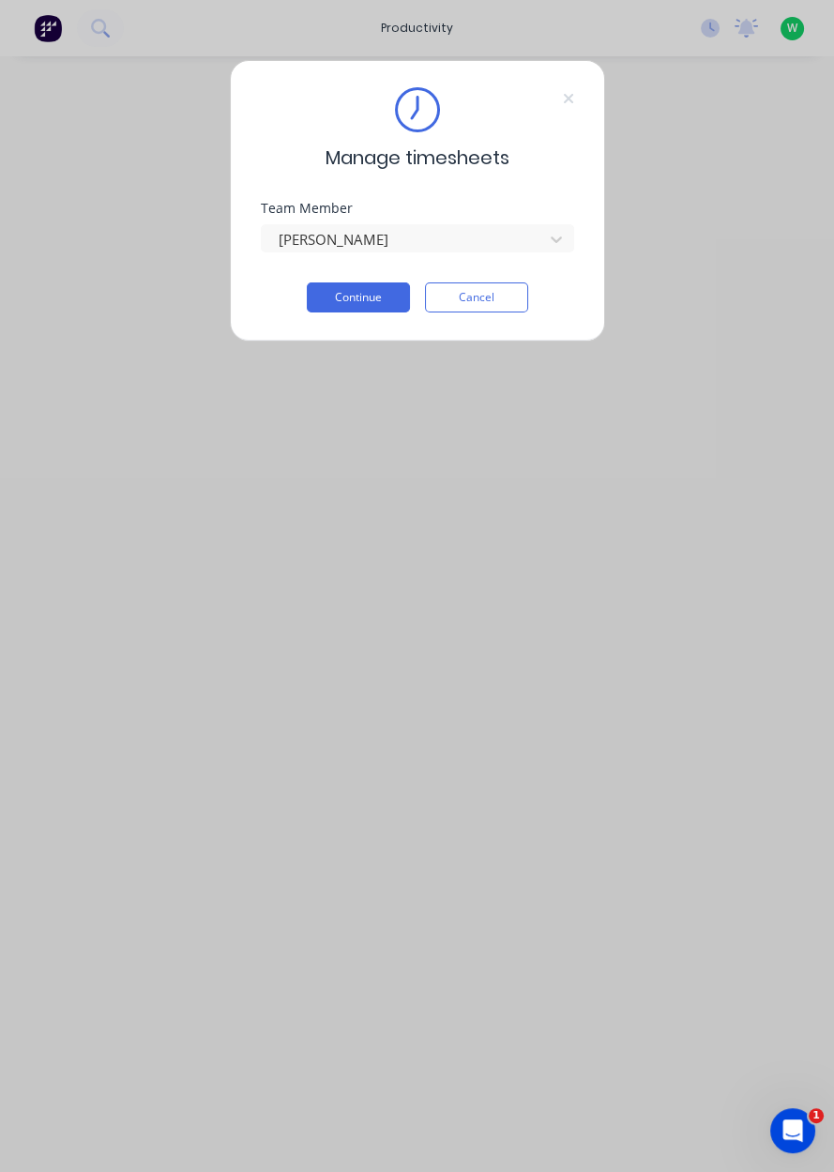
click at [371, 302] on button "Continue" at bounding box center [358, 297] width 103 height 30
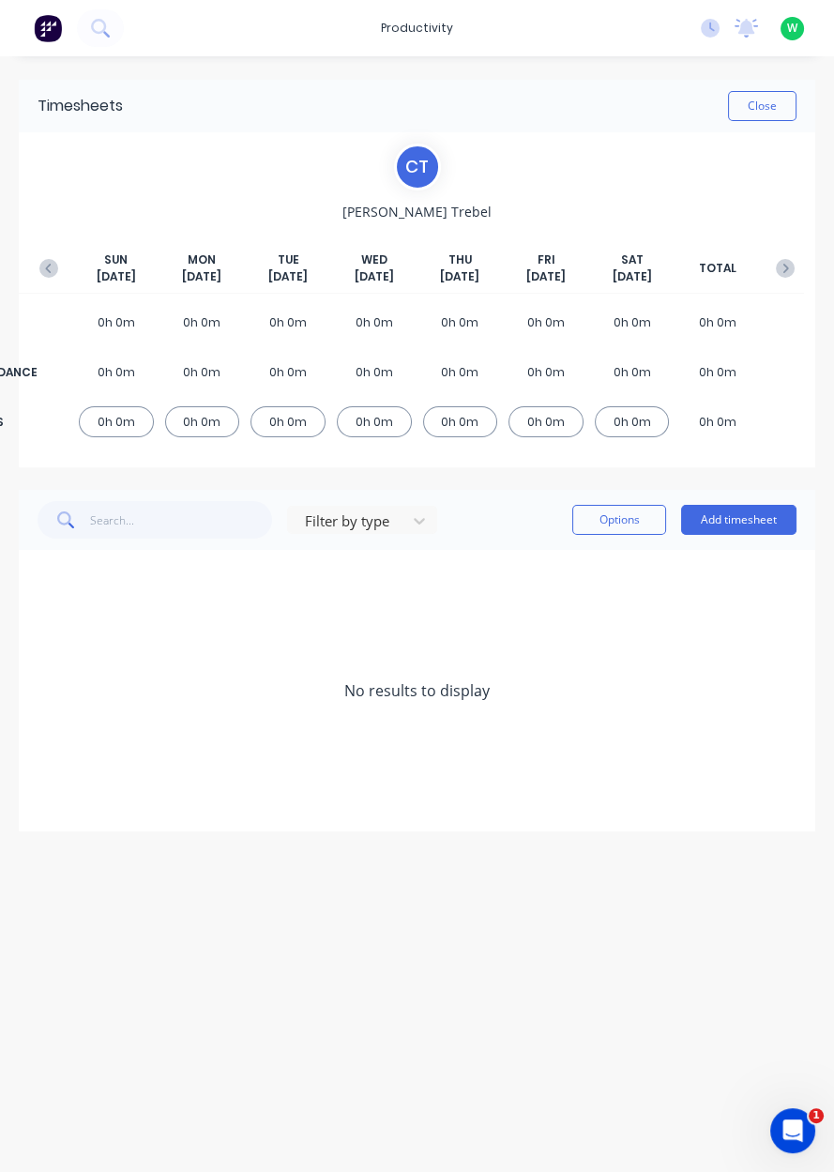
click at [745, 523] on button "Add timesheet" at bounding box center [738, 520] width 115 height 30
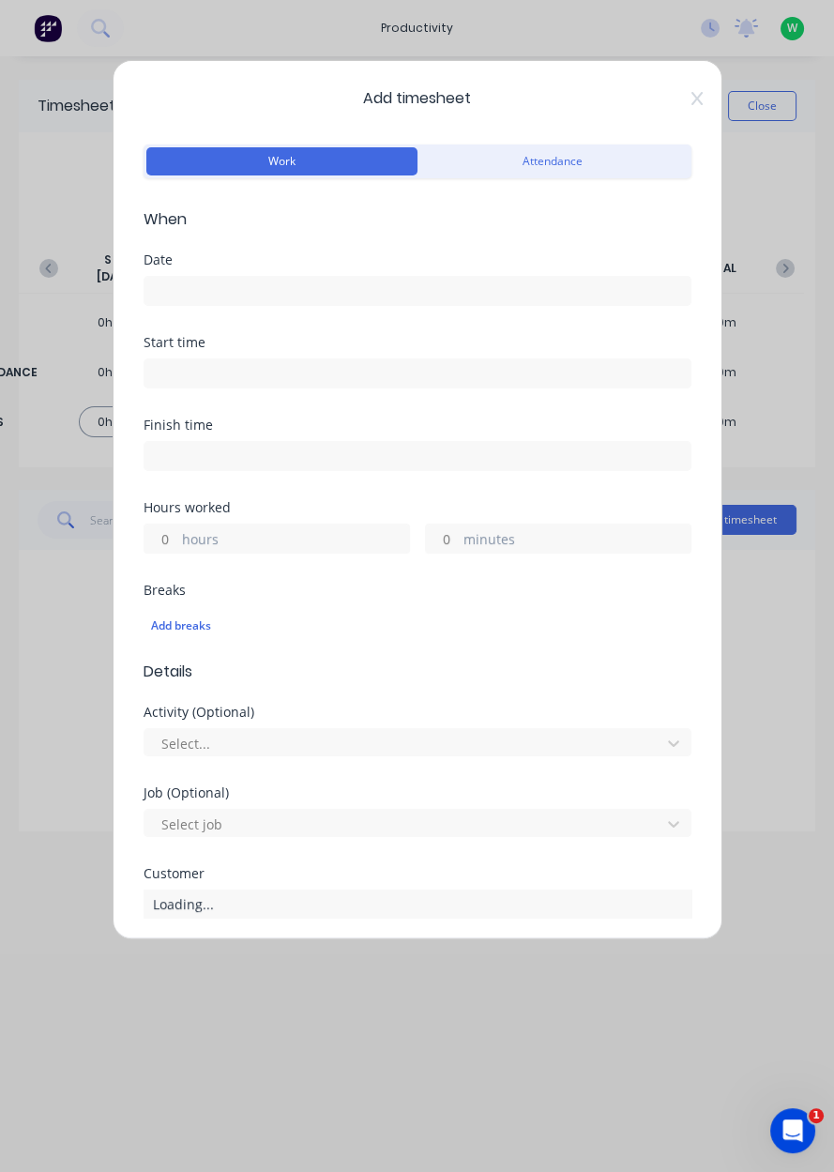
click at [194, 282] on input at bounding box center [417, 291] width 546 height 28
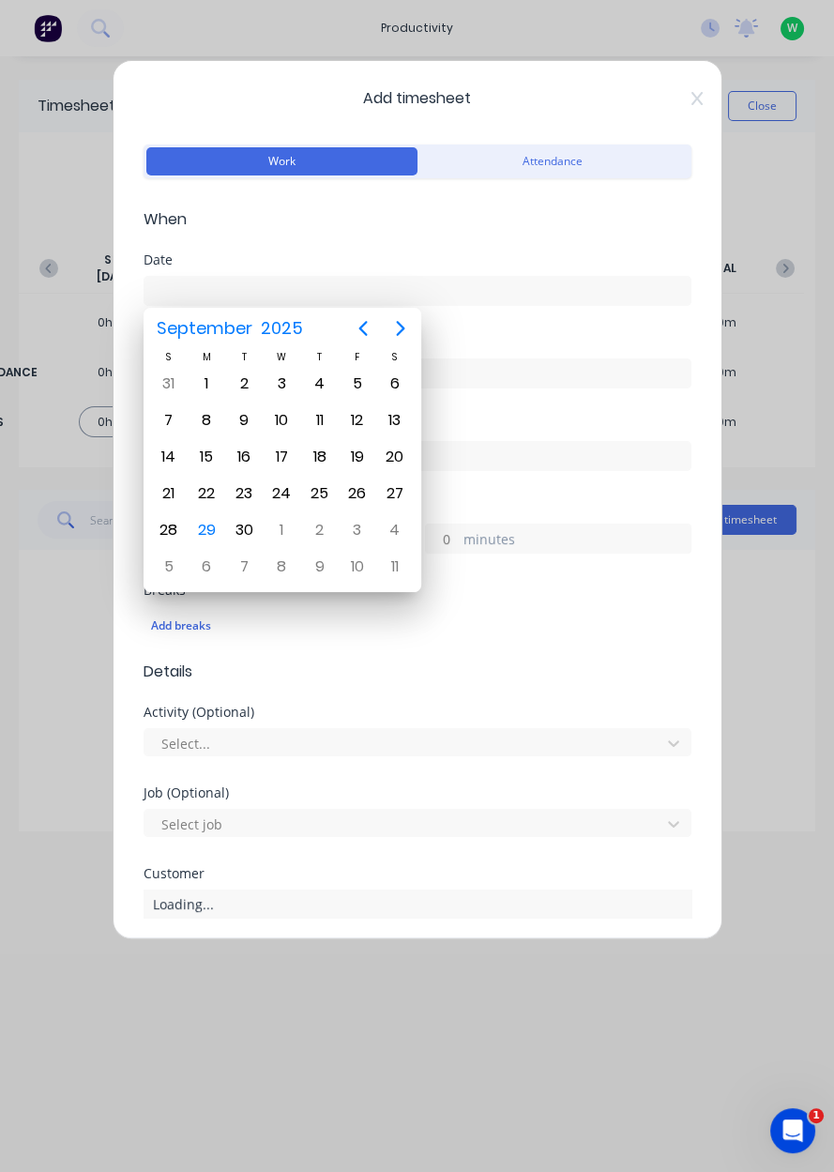
click at [208, 526] on div "29" at bounding box center [206, 530] width 28 height 28
type input "[DATE]"
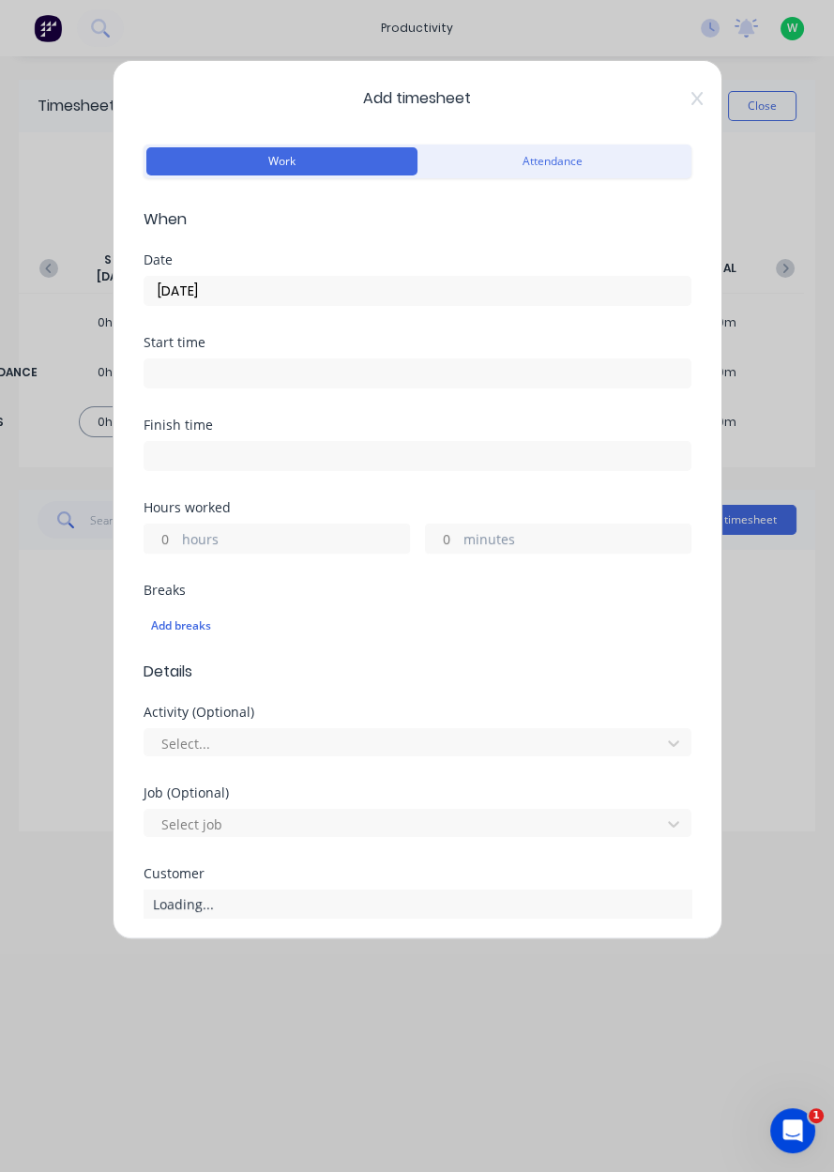
click at [226, 536] on label "hours" at bounding box center [295, 540] width 227 height 23
click at [177, 536] on input "hours" at bounding box center [160, 538] width 33 height 28
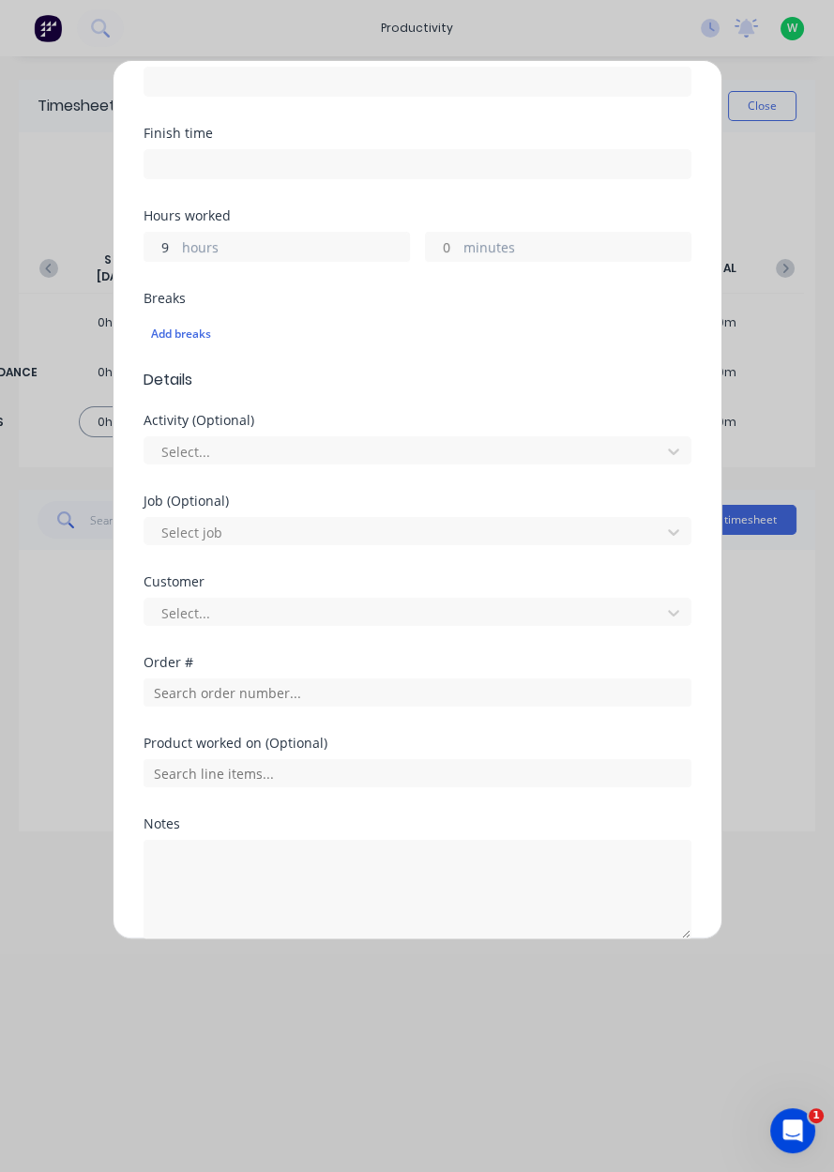
scroll to position [293, 0]
type input "9"
click at [226, 690] on input "text" at bounding box center [418, 691] width 548 height 28
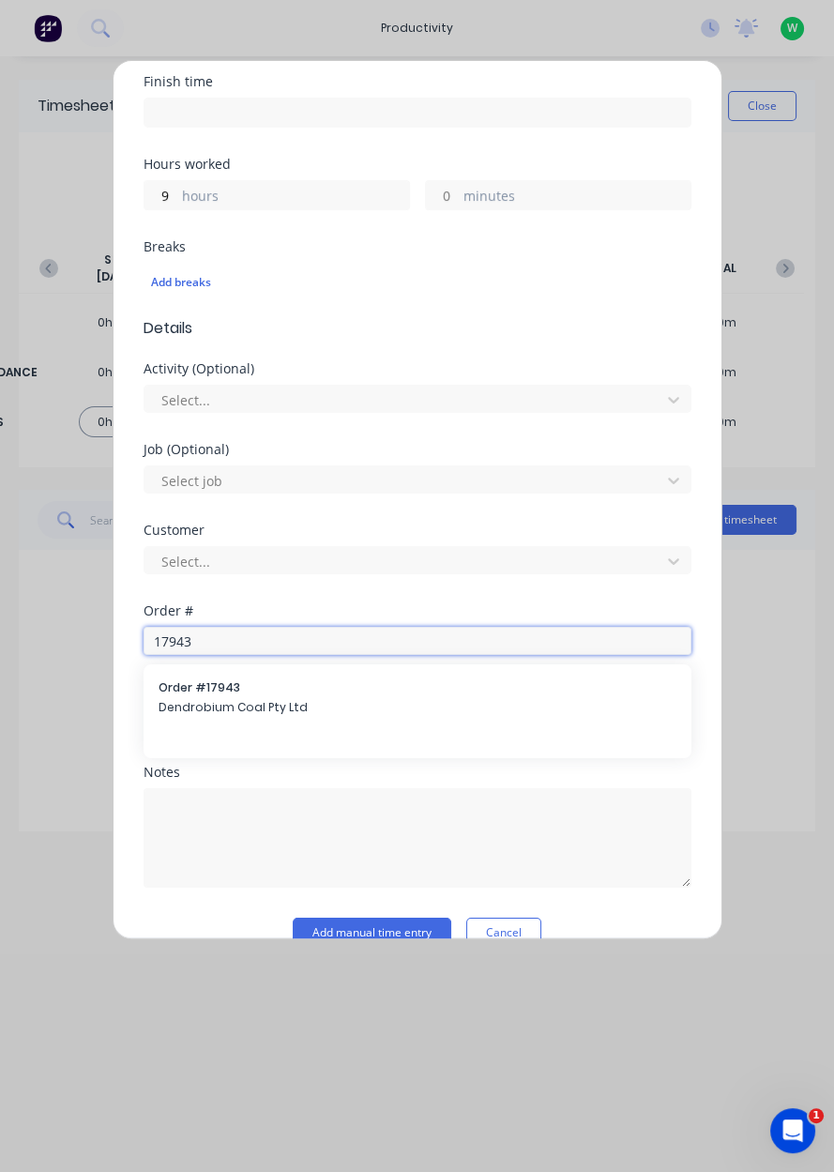
scroll to position [375, 0]
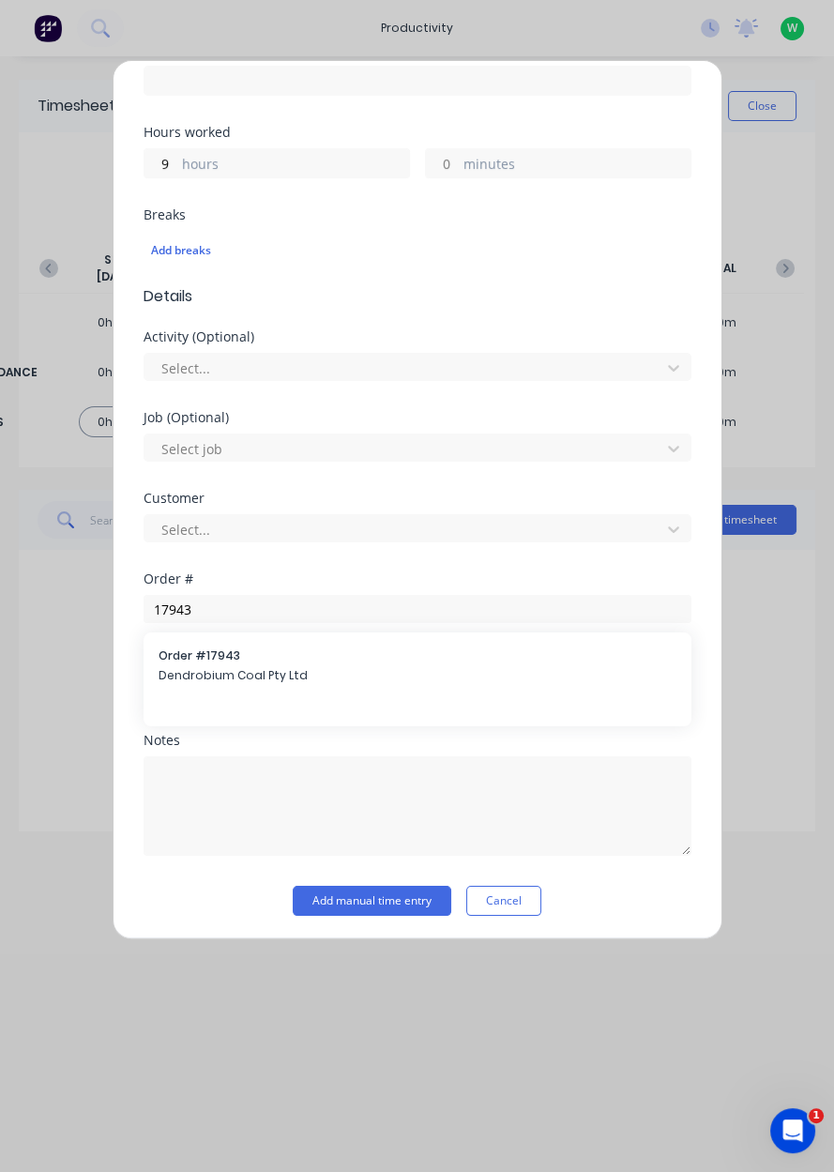
click at [224, 671] on div at bounding box center [418, 687] width 548 height 33
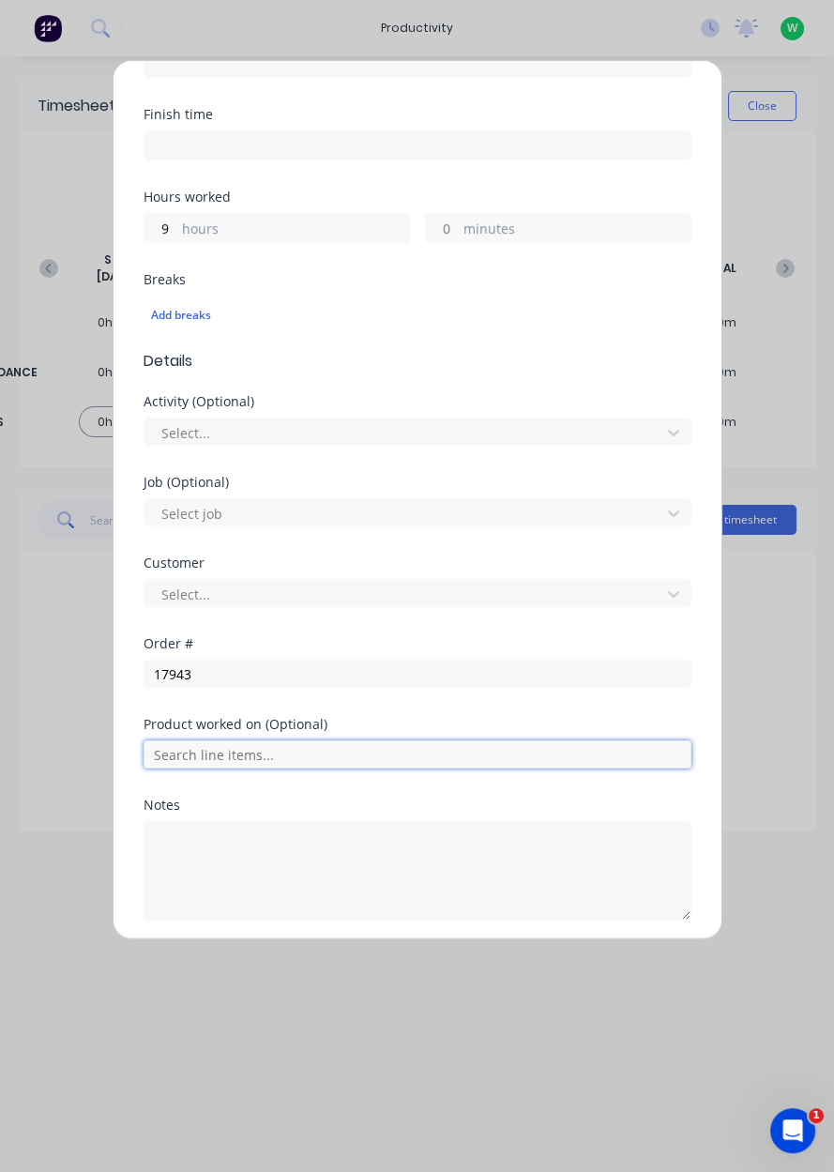
click at [223, 758] on input "text" at bounding box center [418, 754] width 548 height 28
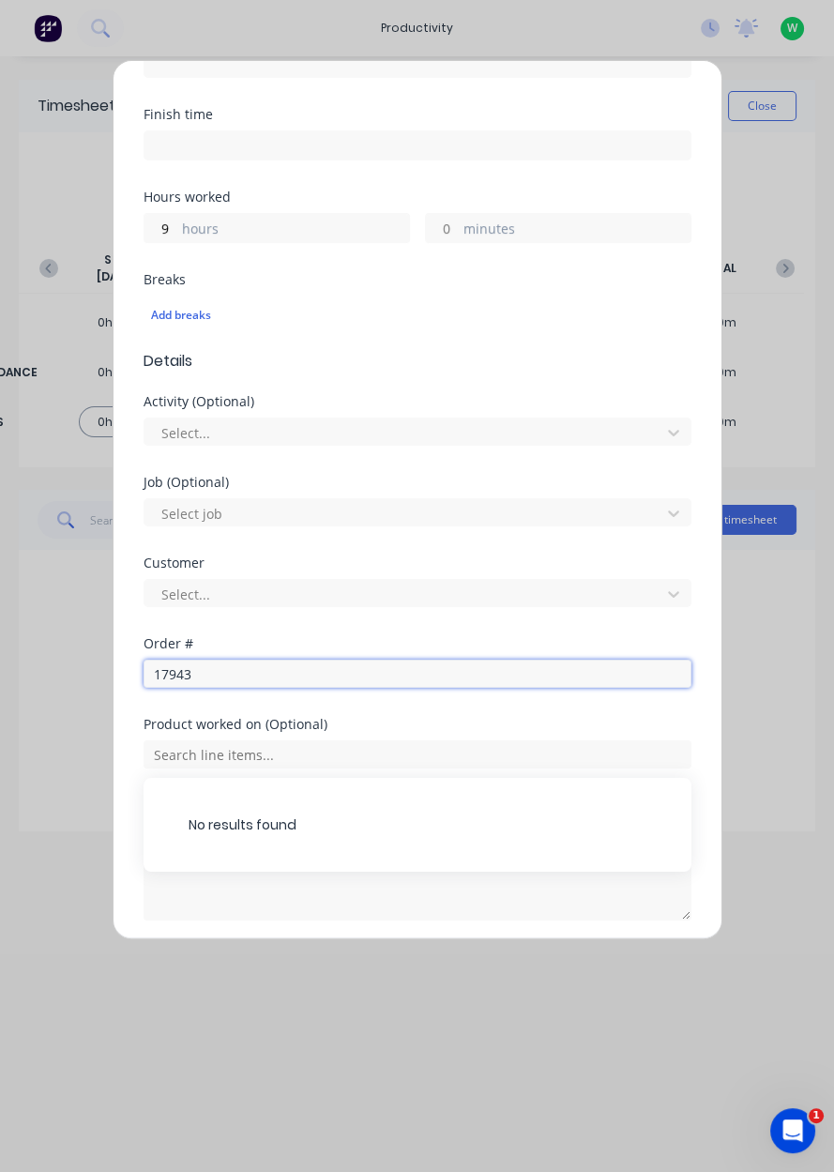
click at [231, 677] on input "17943" at bounding box center [418, 673] width 548 height 28
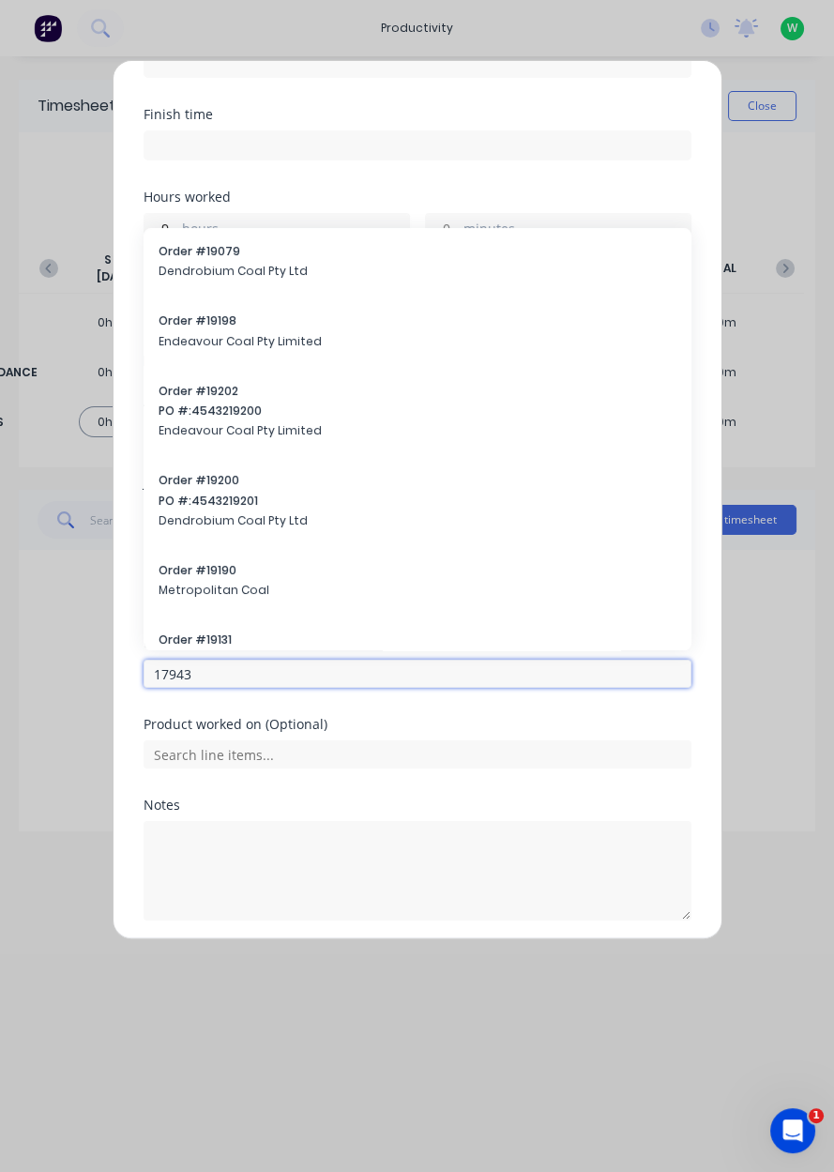
click at [235, 675] on input "17943" at bounding box center [418, 673] width 548 height 28
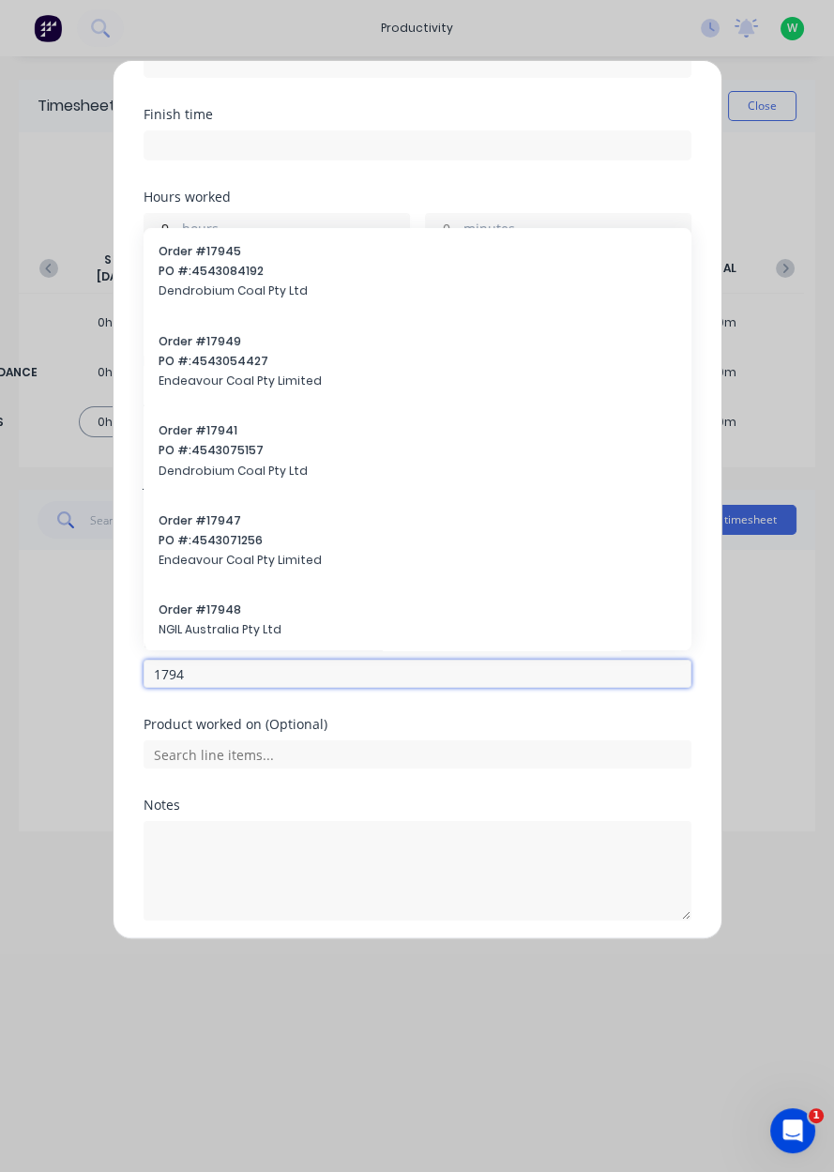
type input "17943"
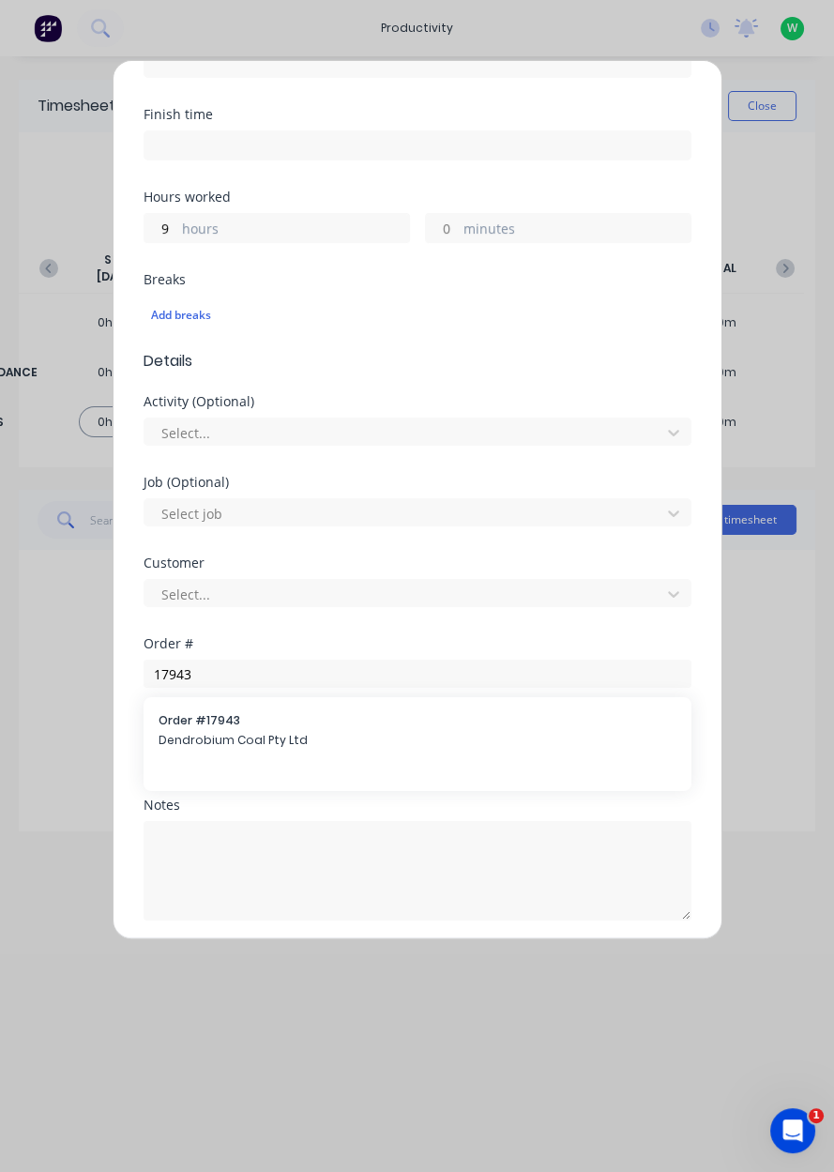
click at [220, 746] on span "Dendrobium Coal Pty Ltd" at bounding box center [418, 740] width 518 height 17
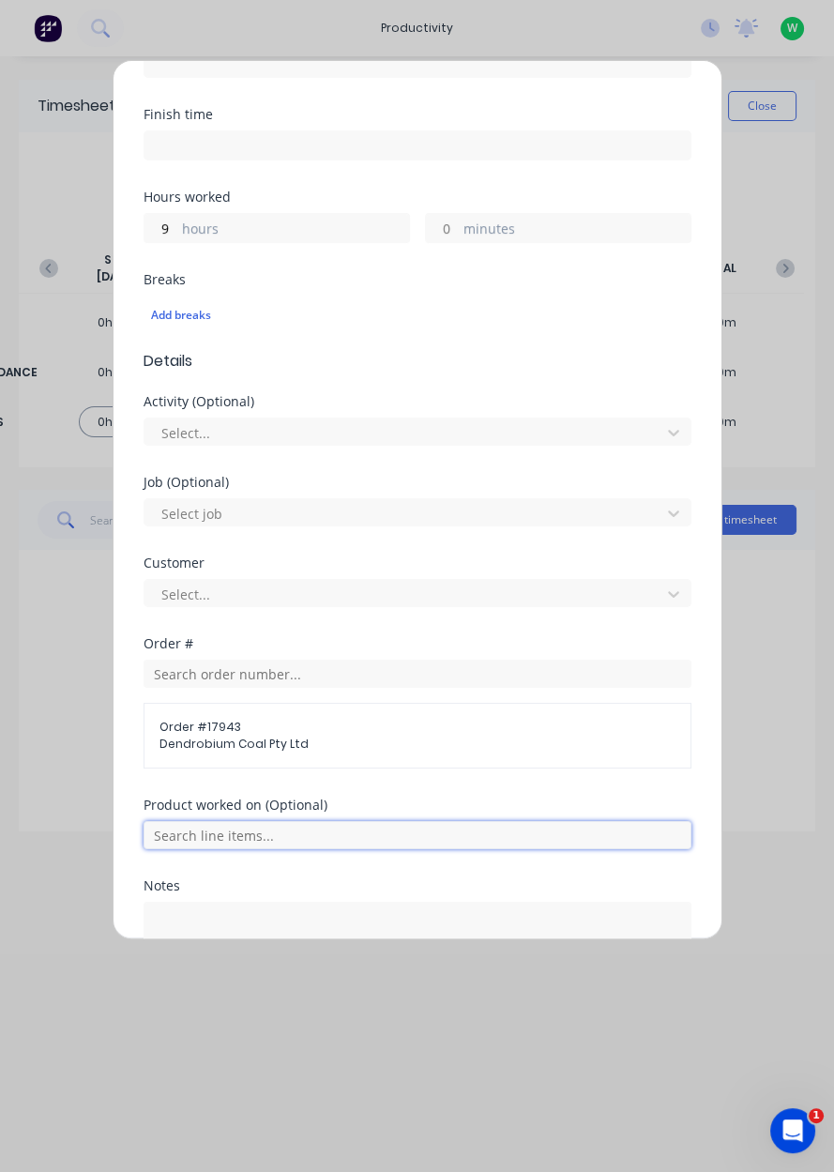
click at [246, 833] on input "text" at bounding box center [418, 835] width 548 height 28
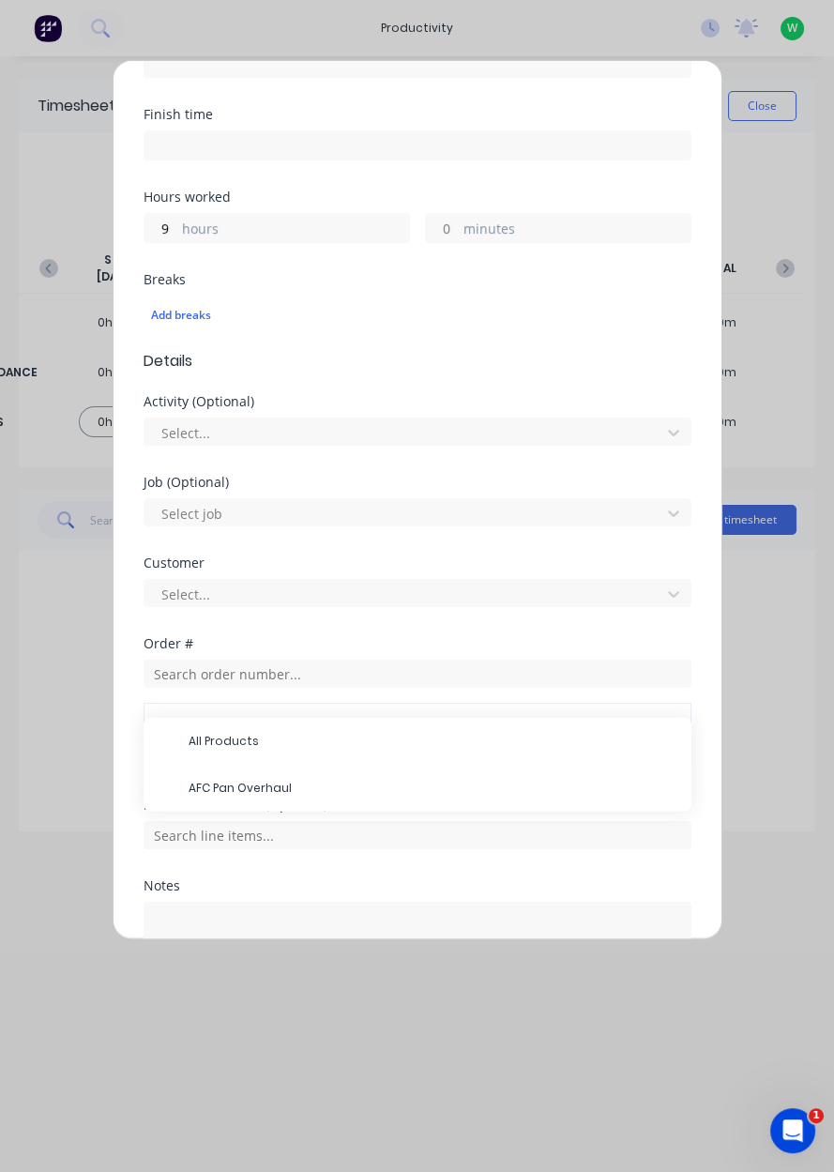
click at [248, 788] on span "AFC Pan Overhaul" at bounding box center [433, 788] width 488 height 17
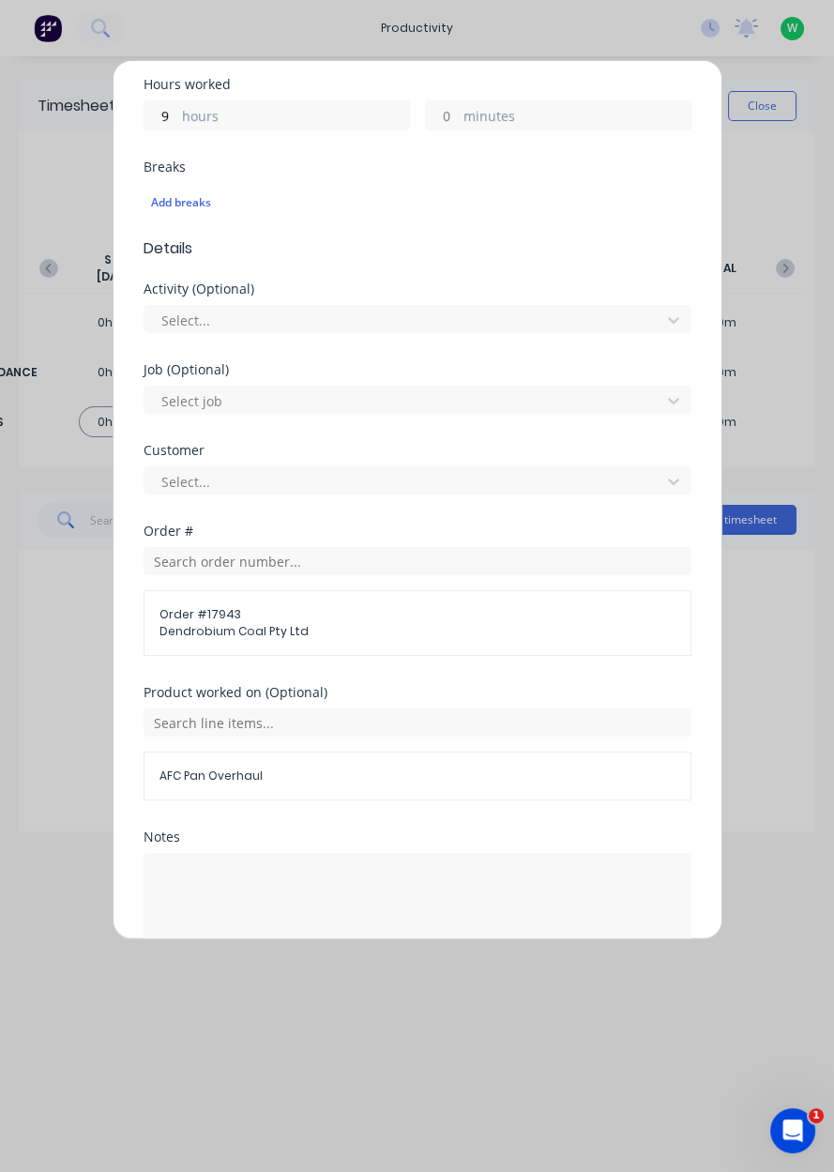
scroll to position [453, 0]
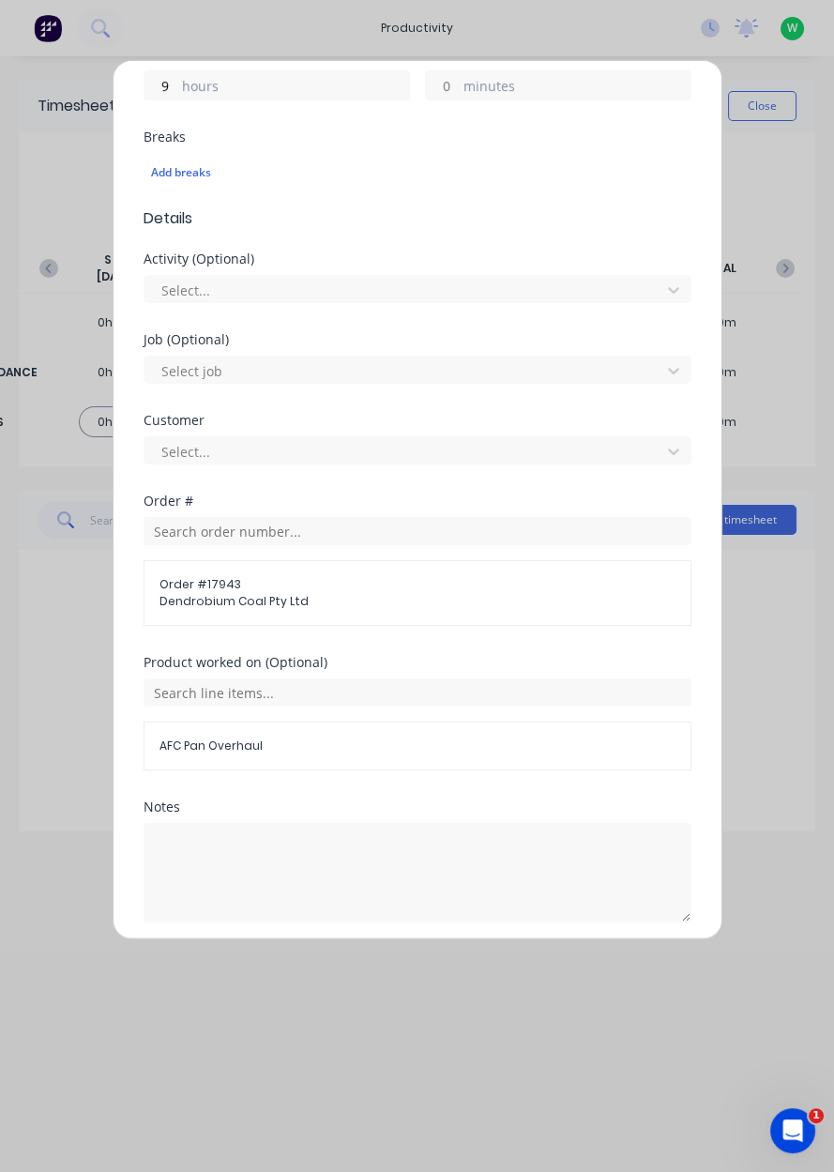
click at [367, 968] on button "Add manual time entry" at bounding box center [372, 967] width 159 height 30
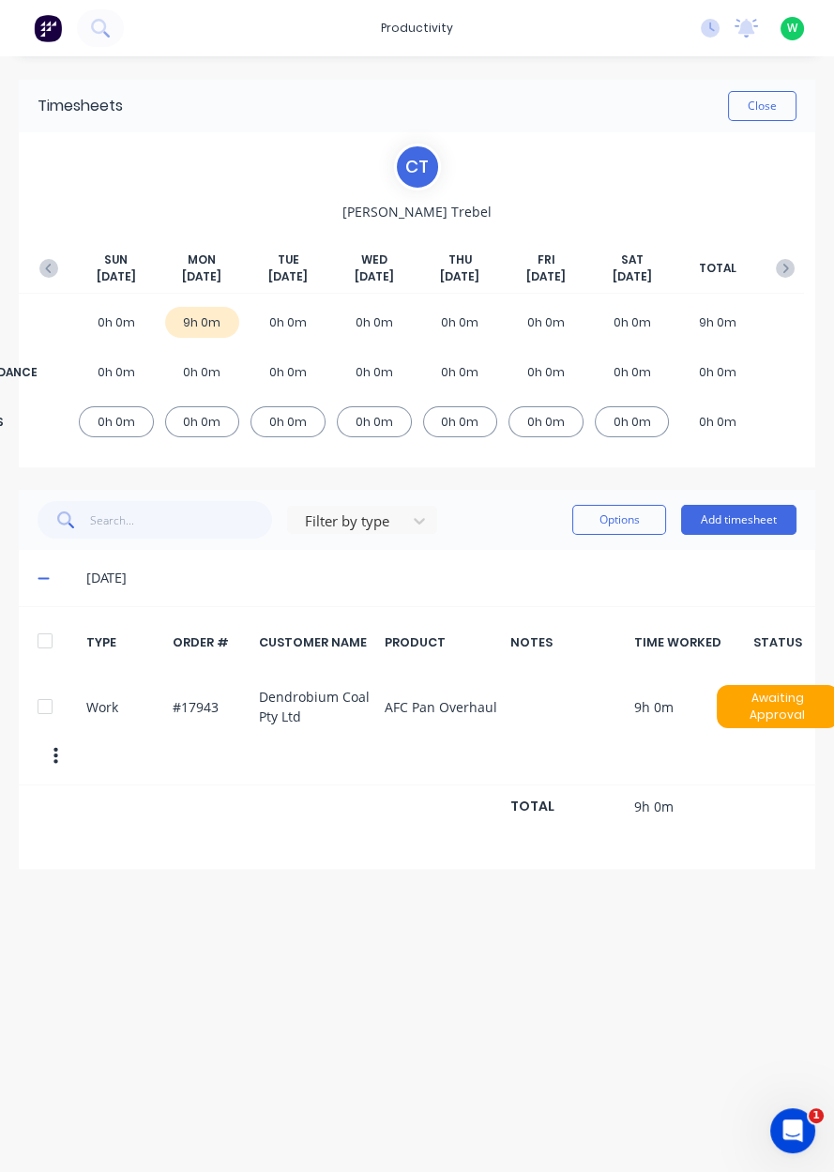
click at [773, 104] on button "Close" at bounding box center [762, 106] width 68 height 30
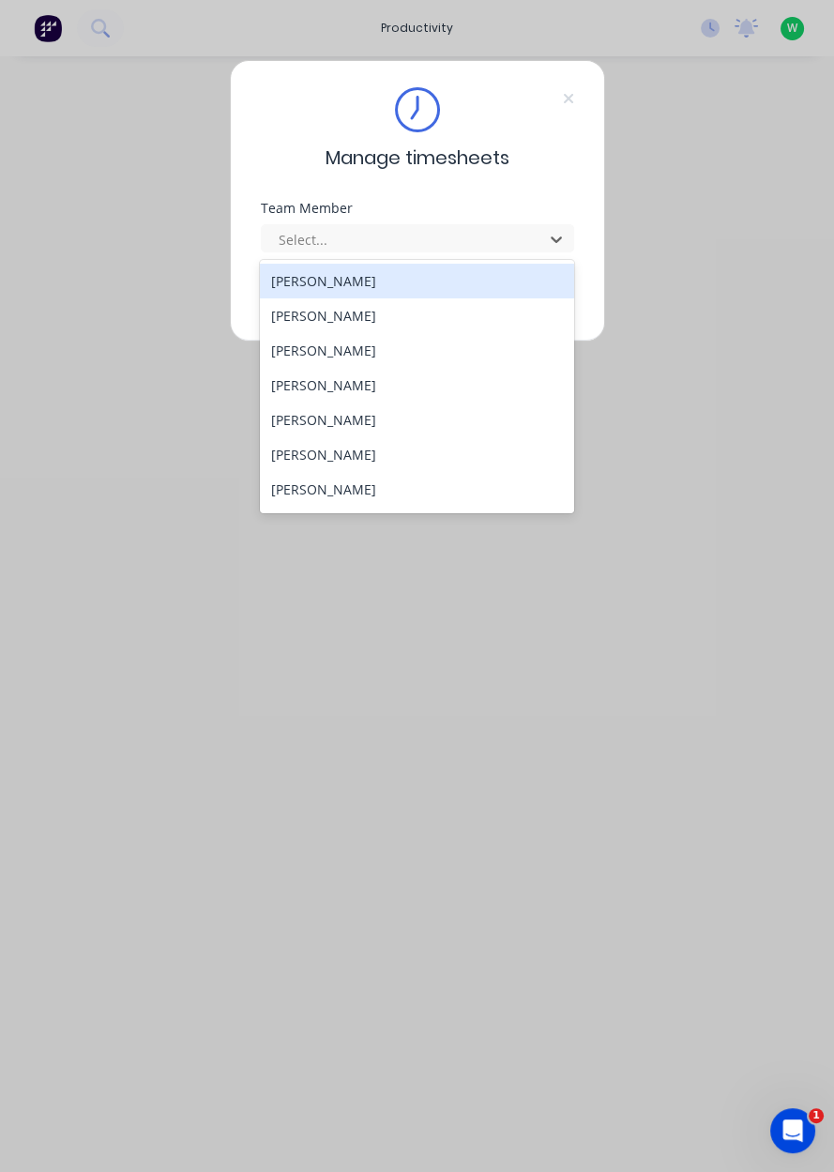
click at [302, 308] on div "[PERSON_NAME]" at bounding box center [417, 315] width 314 height 35
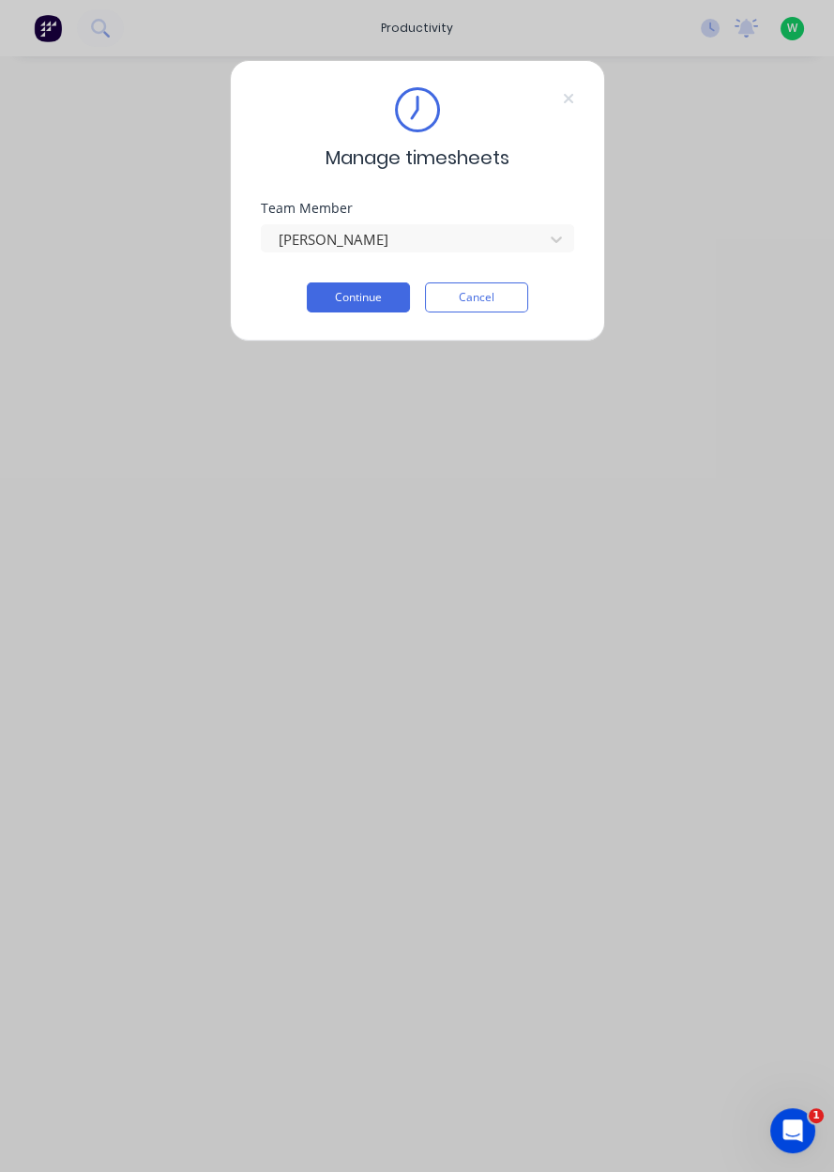
click at [352, 302] on button "Continue" at bounding box center [358, 297] width 103 height 30
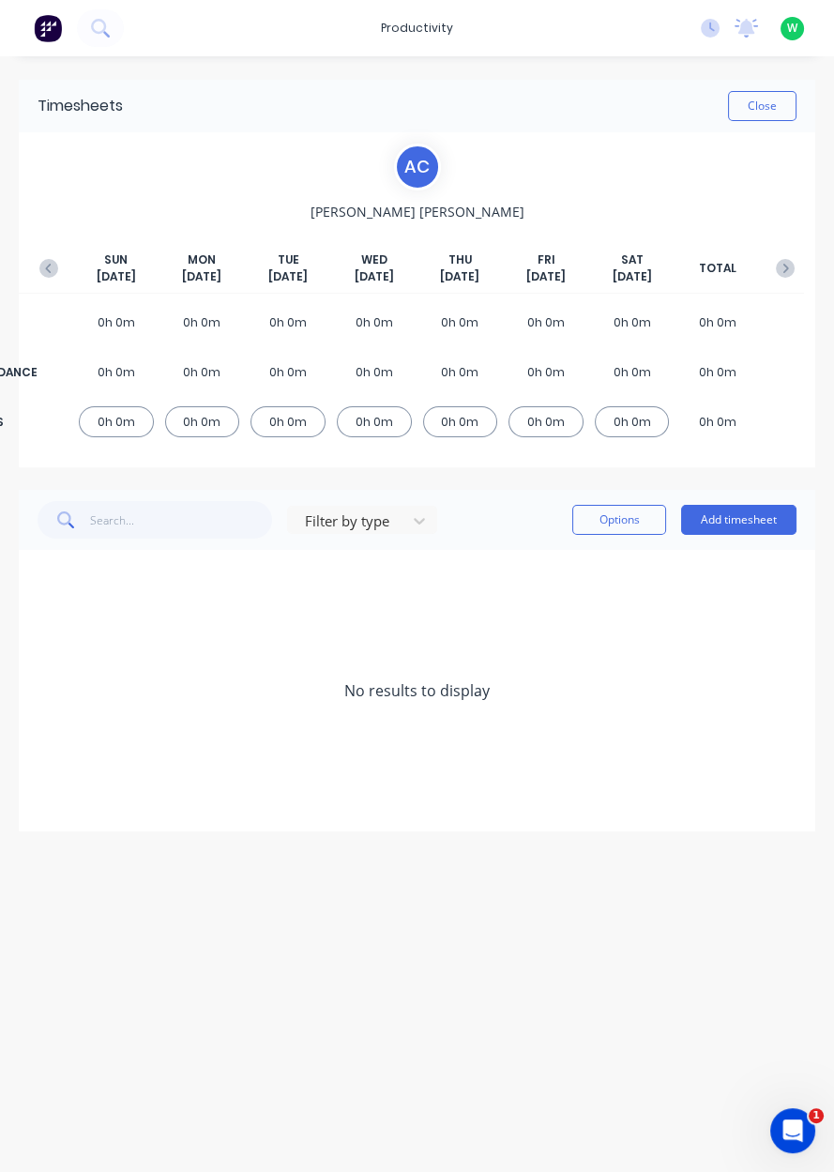
click at [753, 516] on button "Add timesheet" at bounding box center [738, 520] width 115 height 30
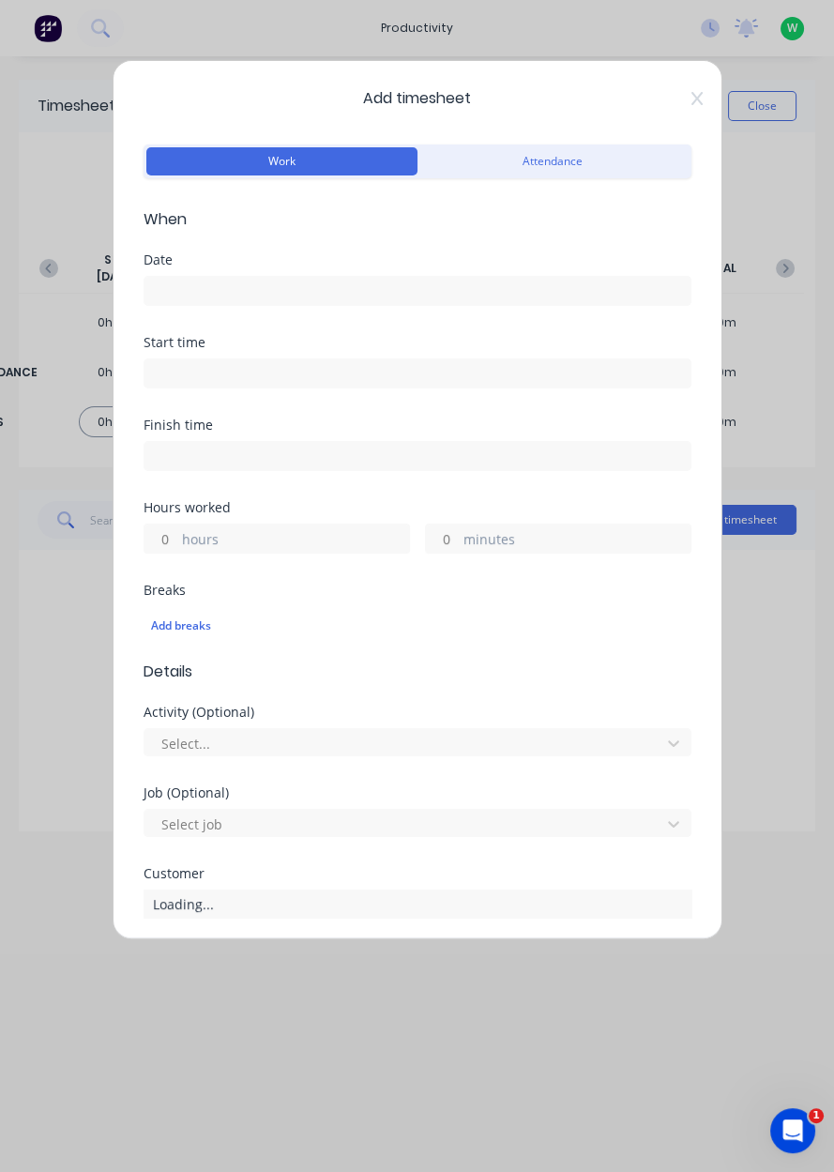
click at [198, 281] on input at bounding box center [417, 291] width 546 height 28
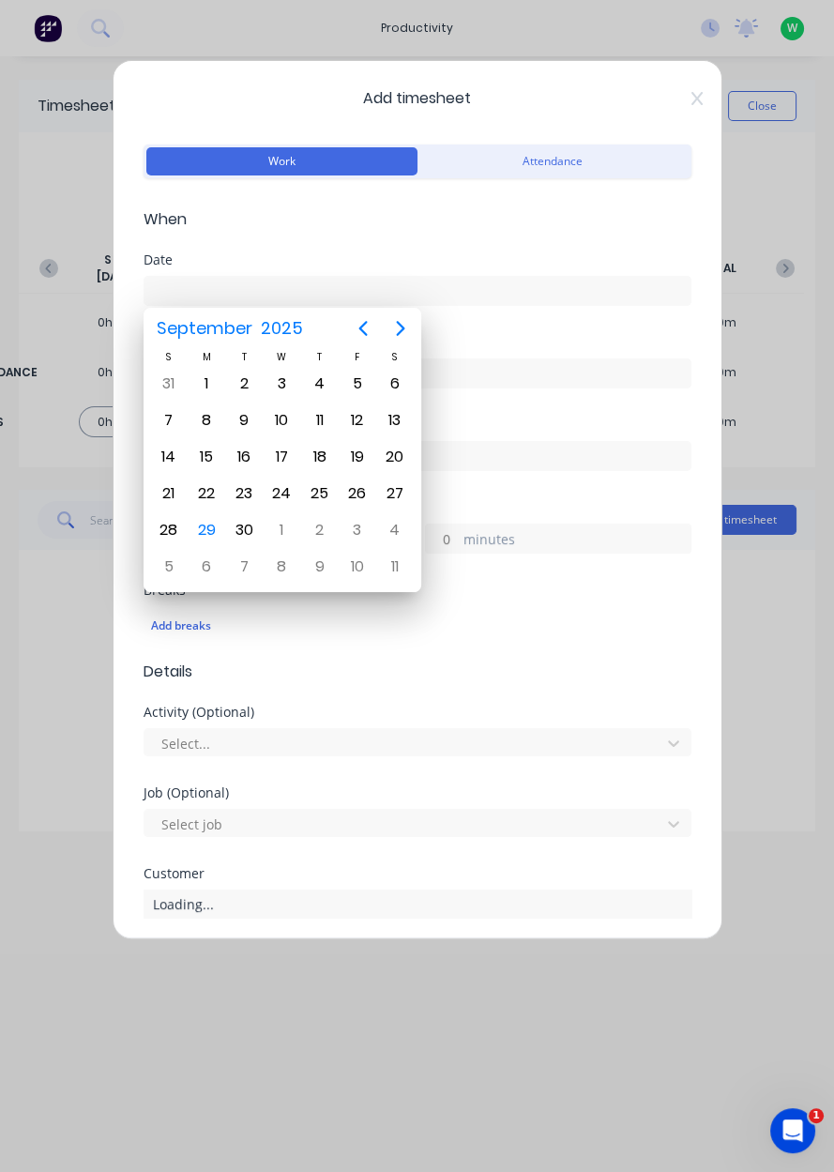
click at [202, 521] on div "29" at bounding box center [206, 530] width 28 height 28
type input "[DATE]"
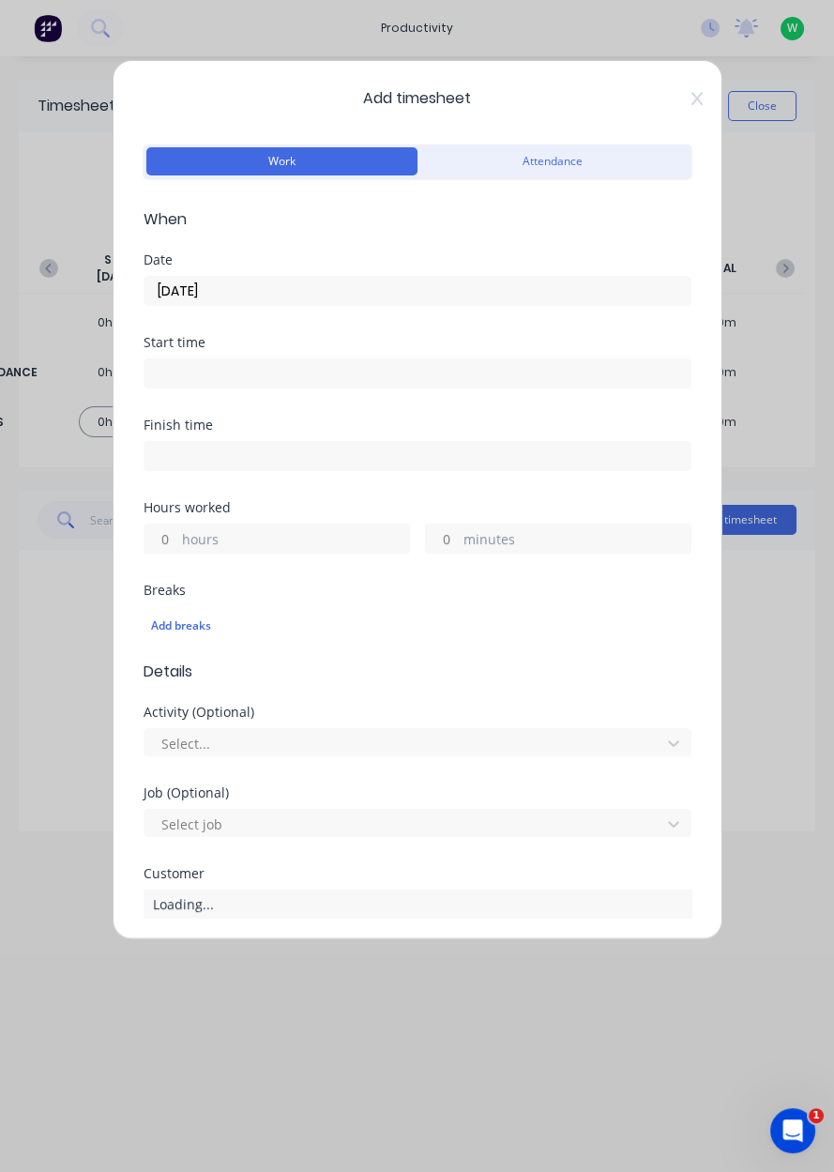
click at [189, 547] on label "hours" at bounding box center [295, 540] width 227 height 23
click at [177, 547] on input "hours" at bounding box center [160, 538] width 33 height 28
type input "8"
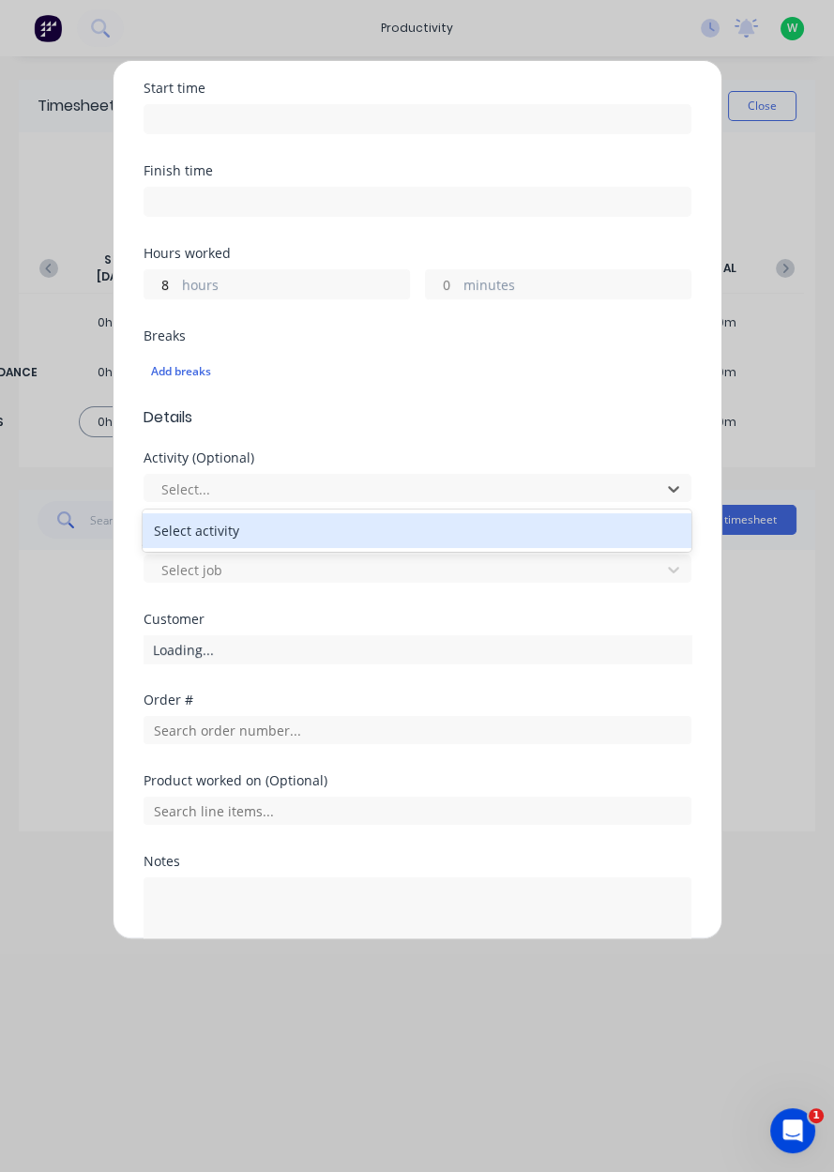
scroll to position [255, 0]
click at [192, 720] on input "text" at bounding box center [418, 729] width 548 height 28
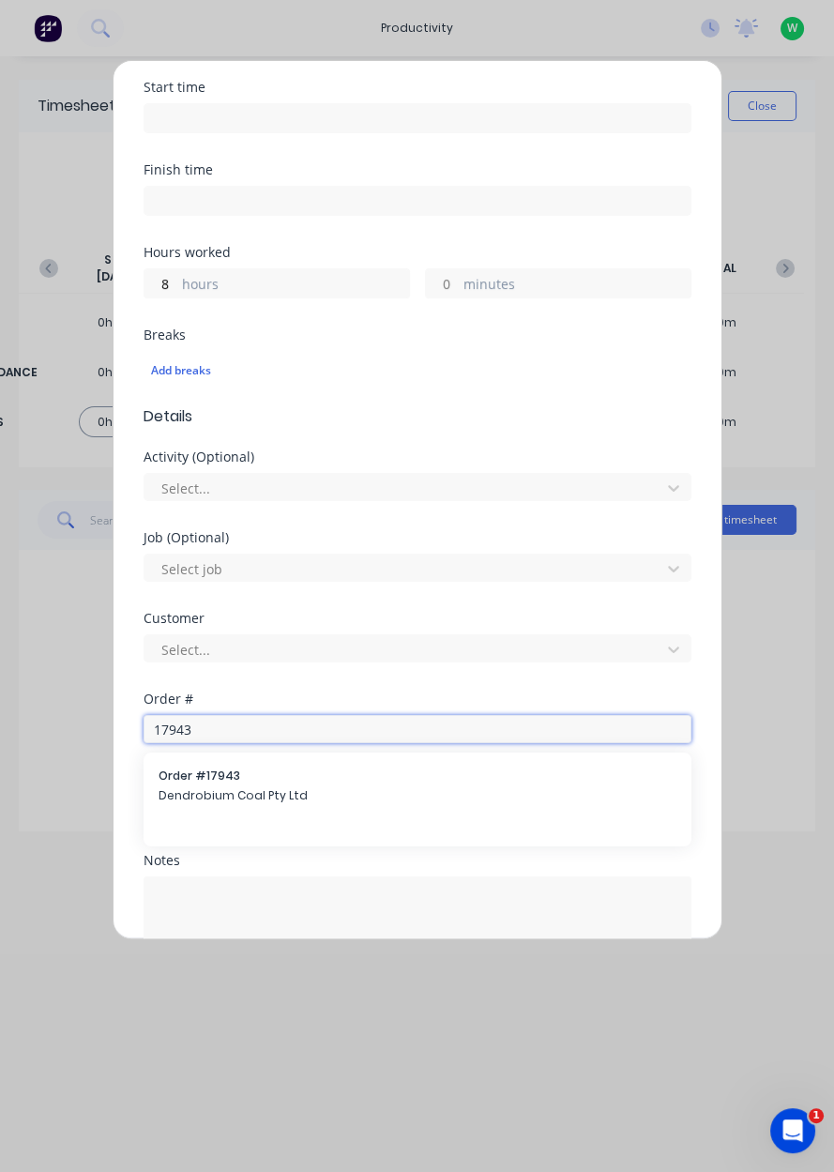
type input "17943"
click at [201, 799] on span "Dendrobium Coal Pty Ltd" at bounding box center [418, 795] width 518 height 17
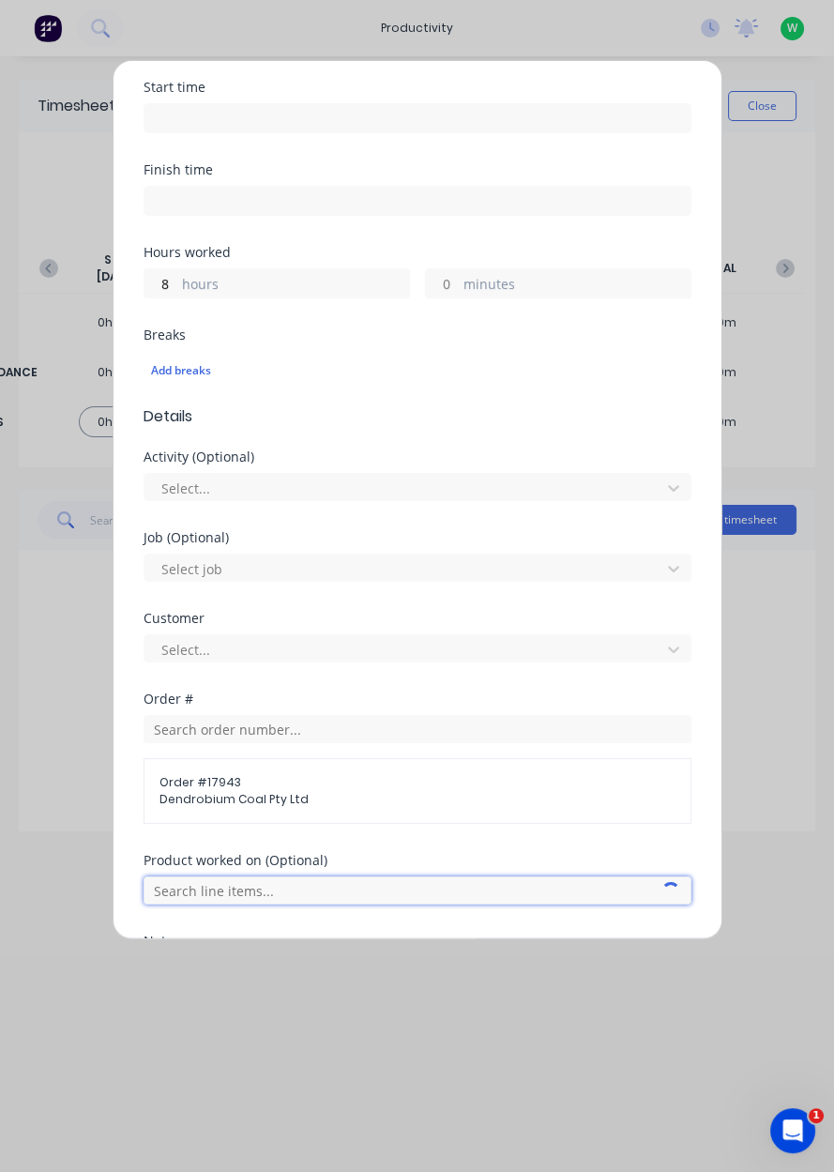
click at [211, 884] on input "text" at bounding box center [418, 890] width 548 height 28
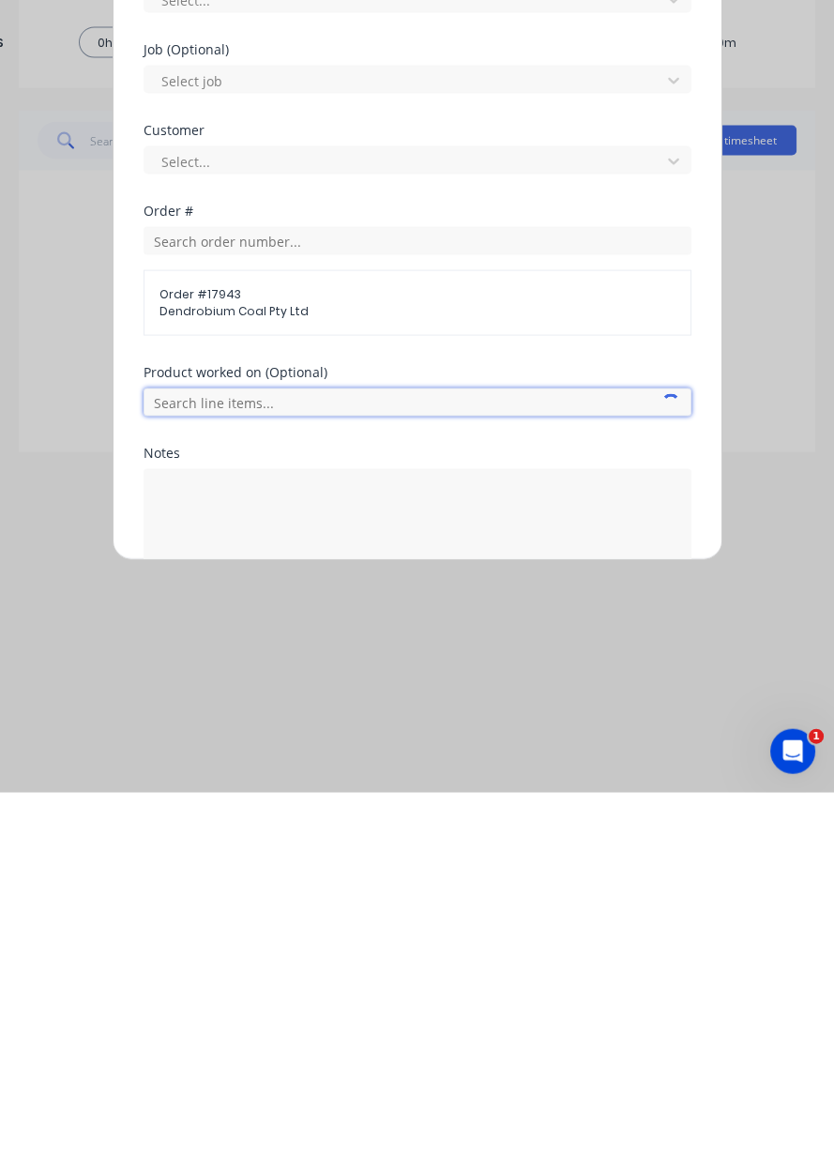
scroll to position [390, 0]
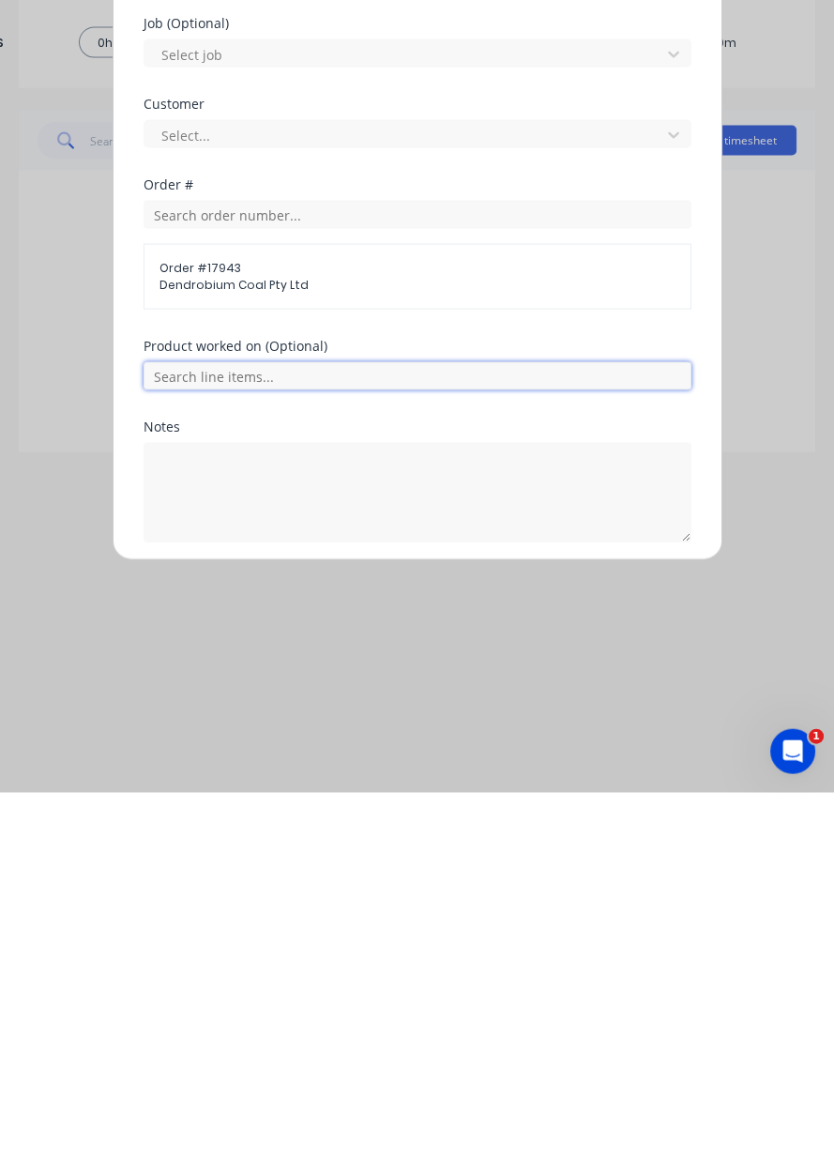
click at [199, 746] on input "text" at bounding box center [418, 755] width 548 height 28
click at [211, 849] on span "AFC Pan Overhaul" at bounding box center [433, 849] width 488 height 17
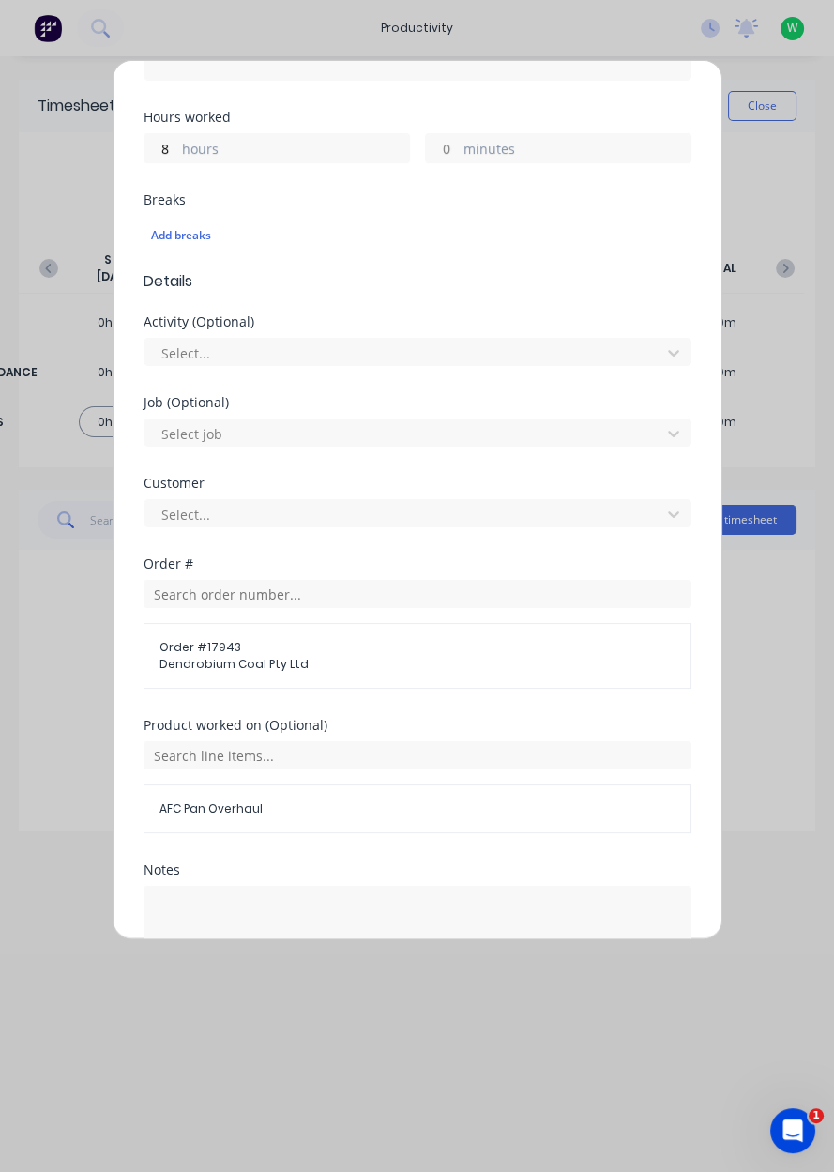
scroll to position [453, 0]
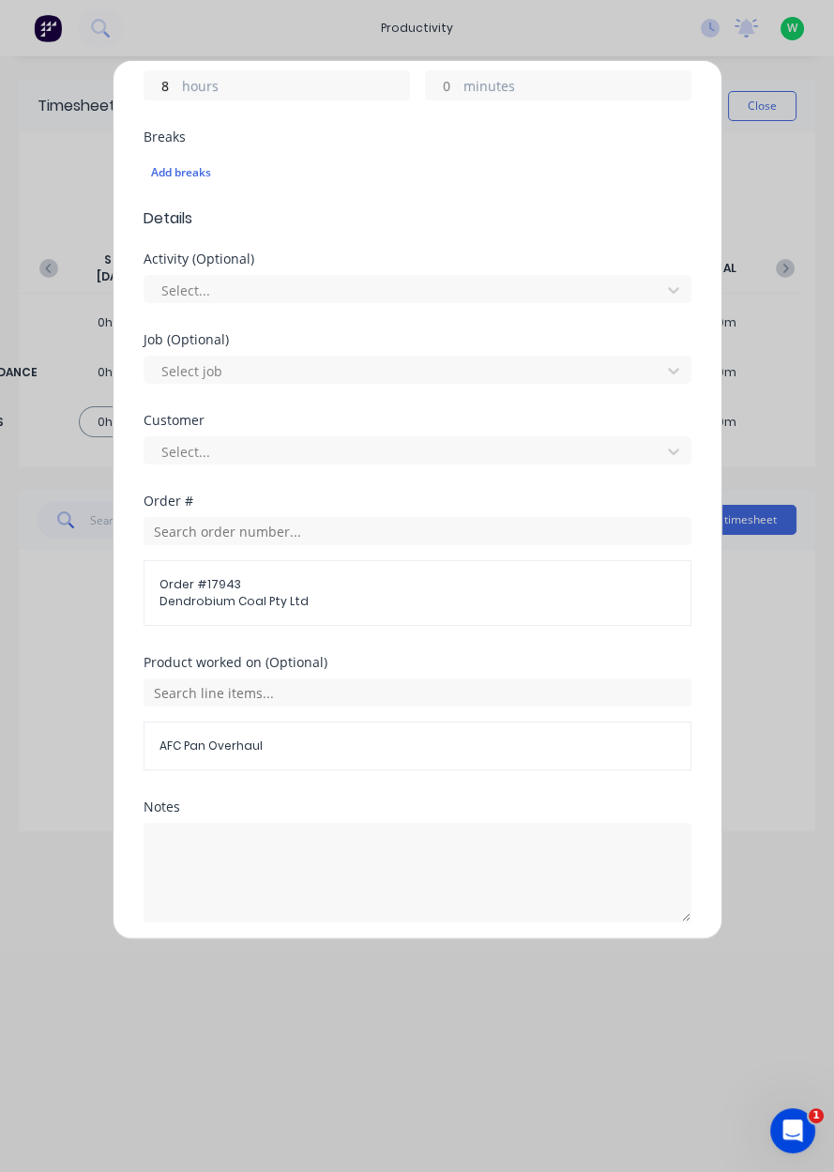
click at [352, 939] on div "Add timesheet Work Attendance When Date 29/09/2025 Start time Finish time Hours…" at bounding box center [418, 499] width 610 height 879
click at [338, 962] on button "Add manual time entry" at bounding box center [372, 967] width 159 height 30
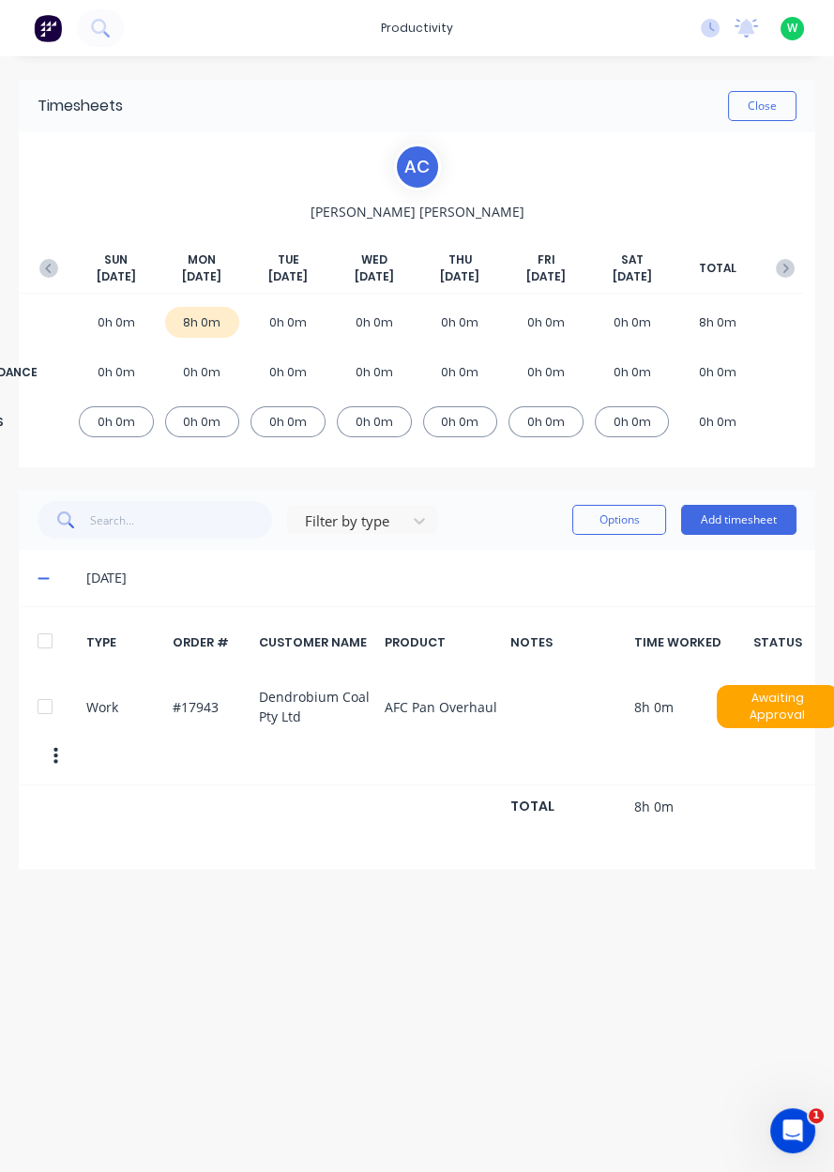
click at [748, 109] on button "Close" at bounding box center [762, 106] width 68 height 30
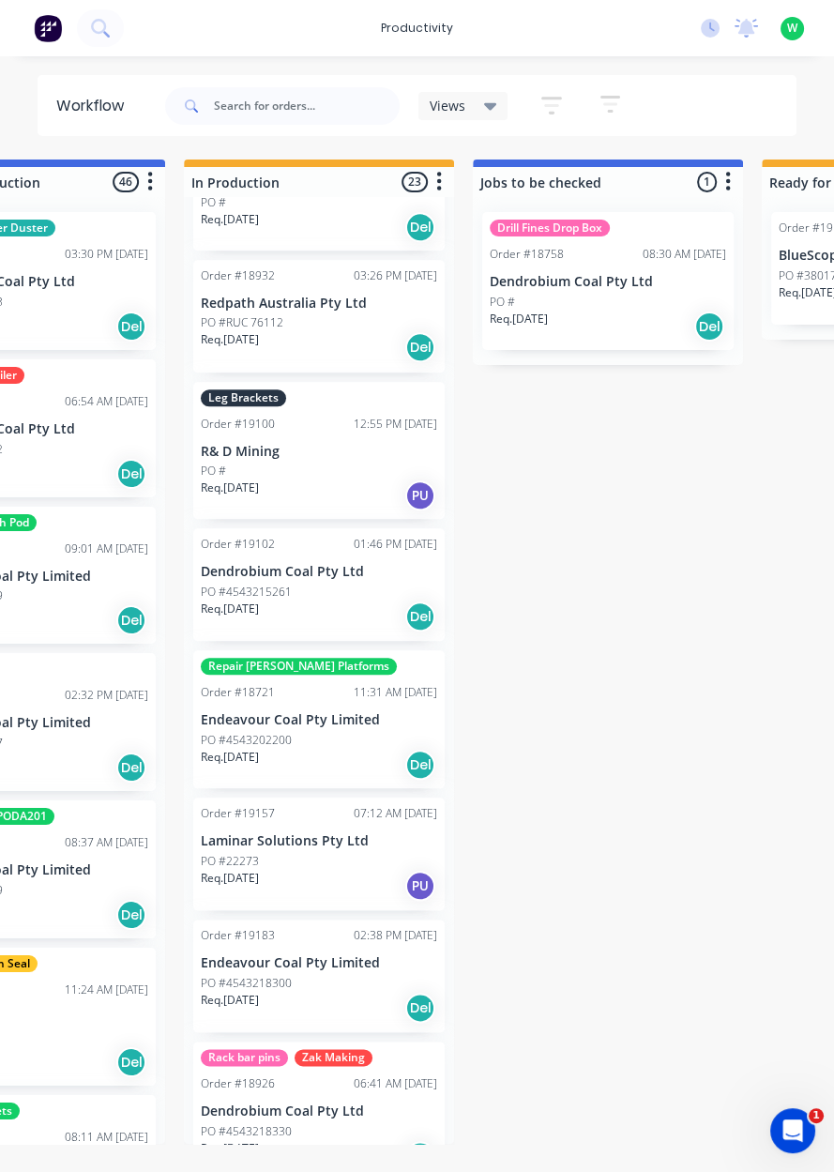
scroll to position [2168, 0]
